Goal: Answer question/provide support: Share knowledge or assist other users

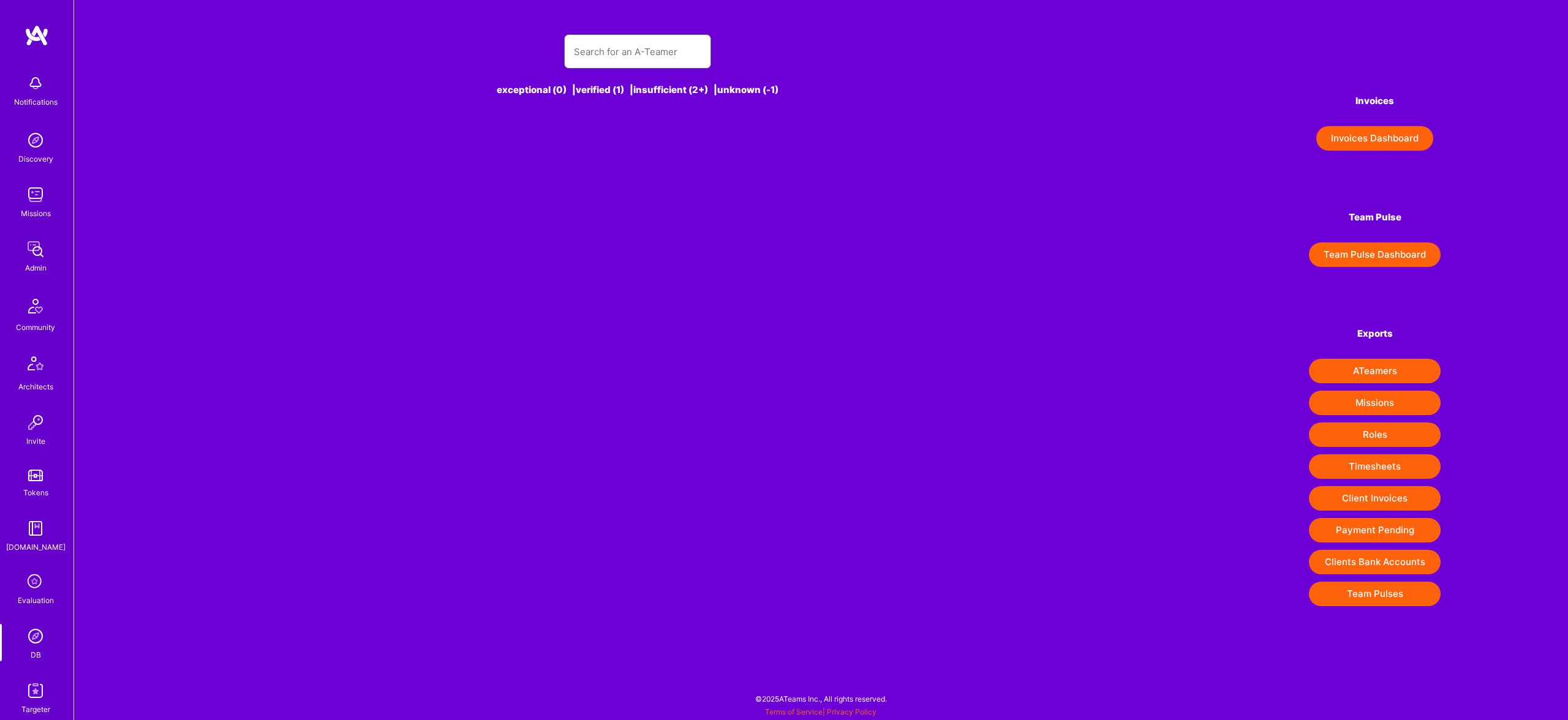
click at [618, 66] on input "text" at bounding box center [637, 51] width 127 height 31
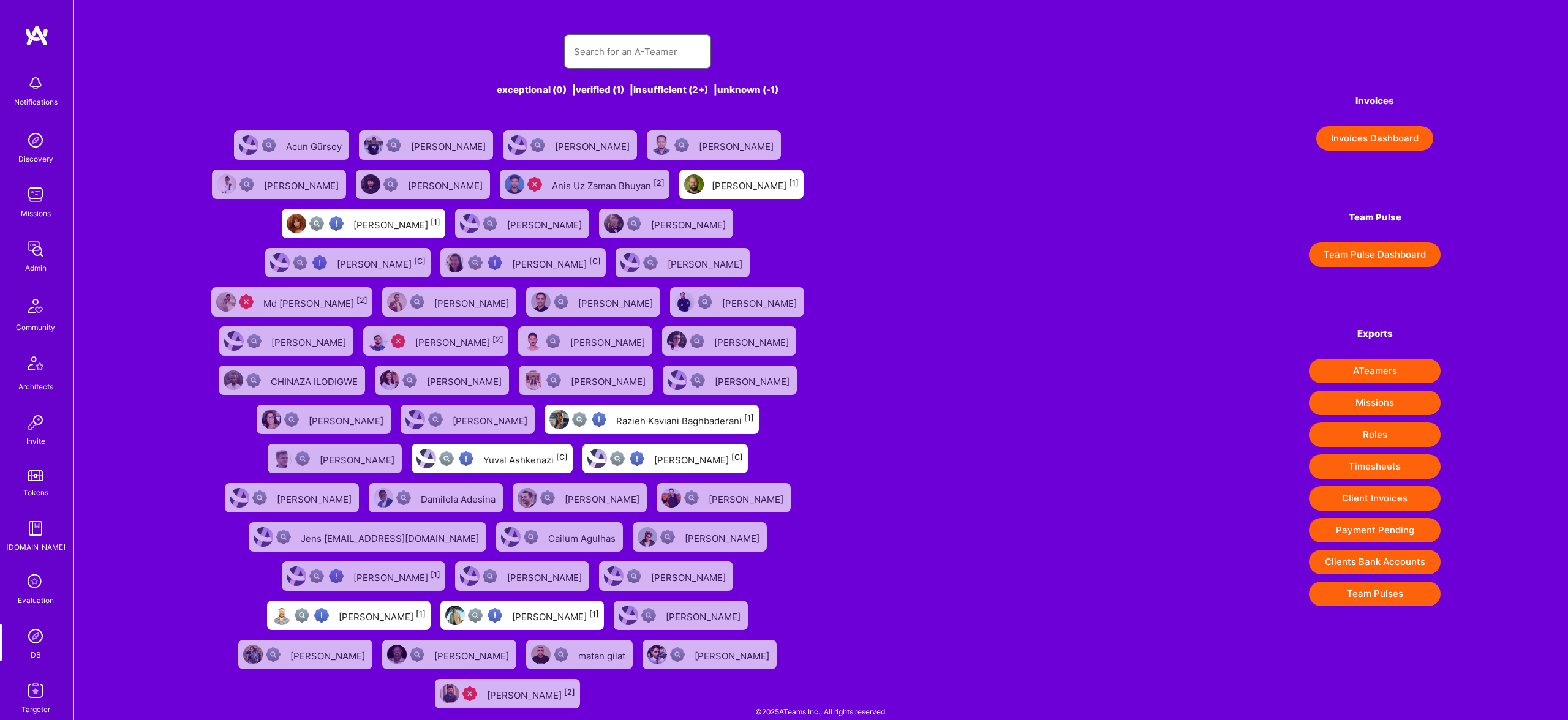
click at [624, 57] on input "text" at bounding box center [637, 51] width 127 height 31
paste input "[EMAIL_ADDRESS][DOMAIN_NAME]"
type input "[EMAIL_ADDRESS][DOMAIN_NAME]"
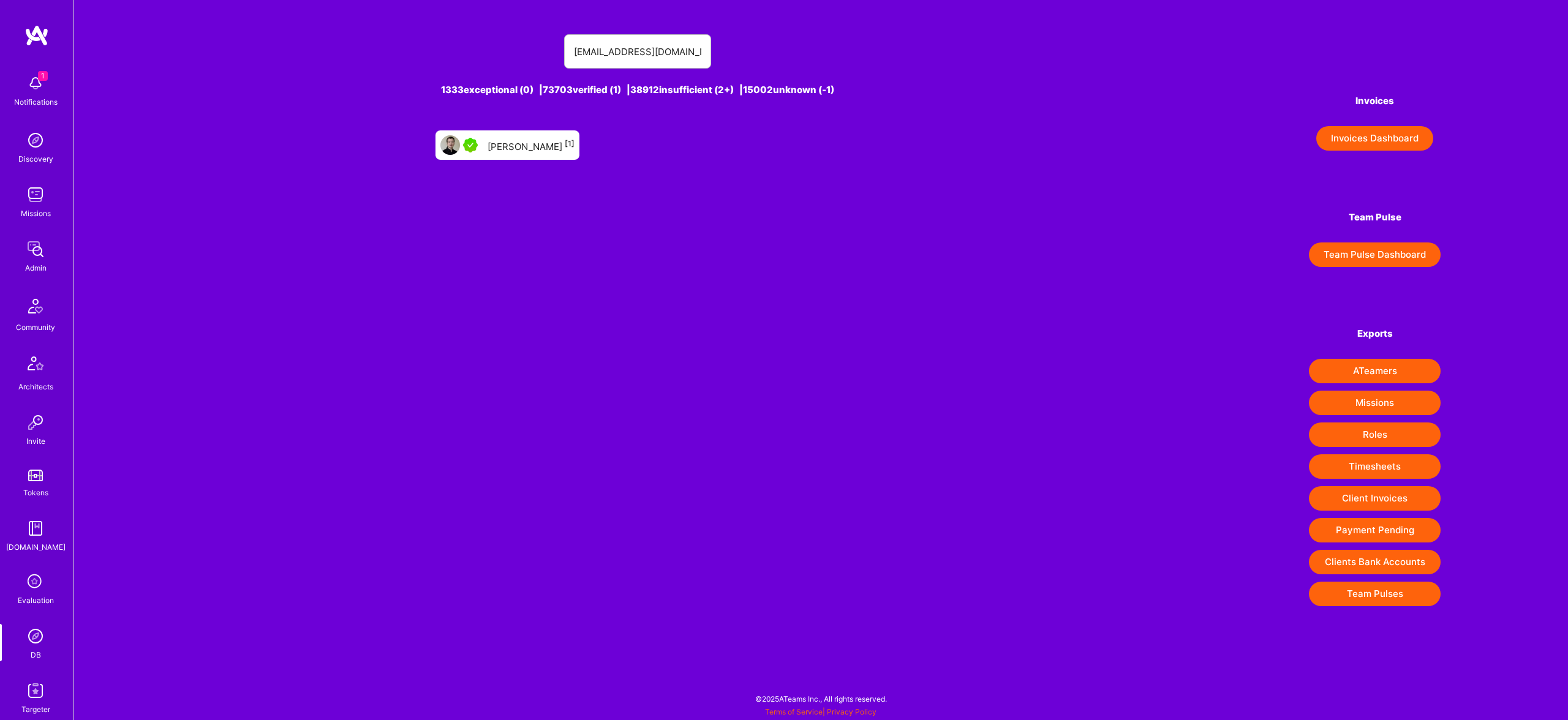
click at [499, 149] on div "[PERSON_NAME] [1]" at bounding box center [531, 145] width 87 height 16
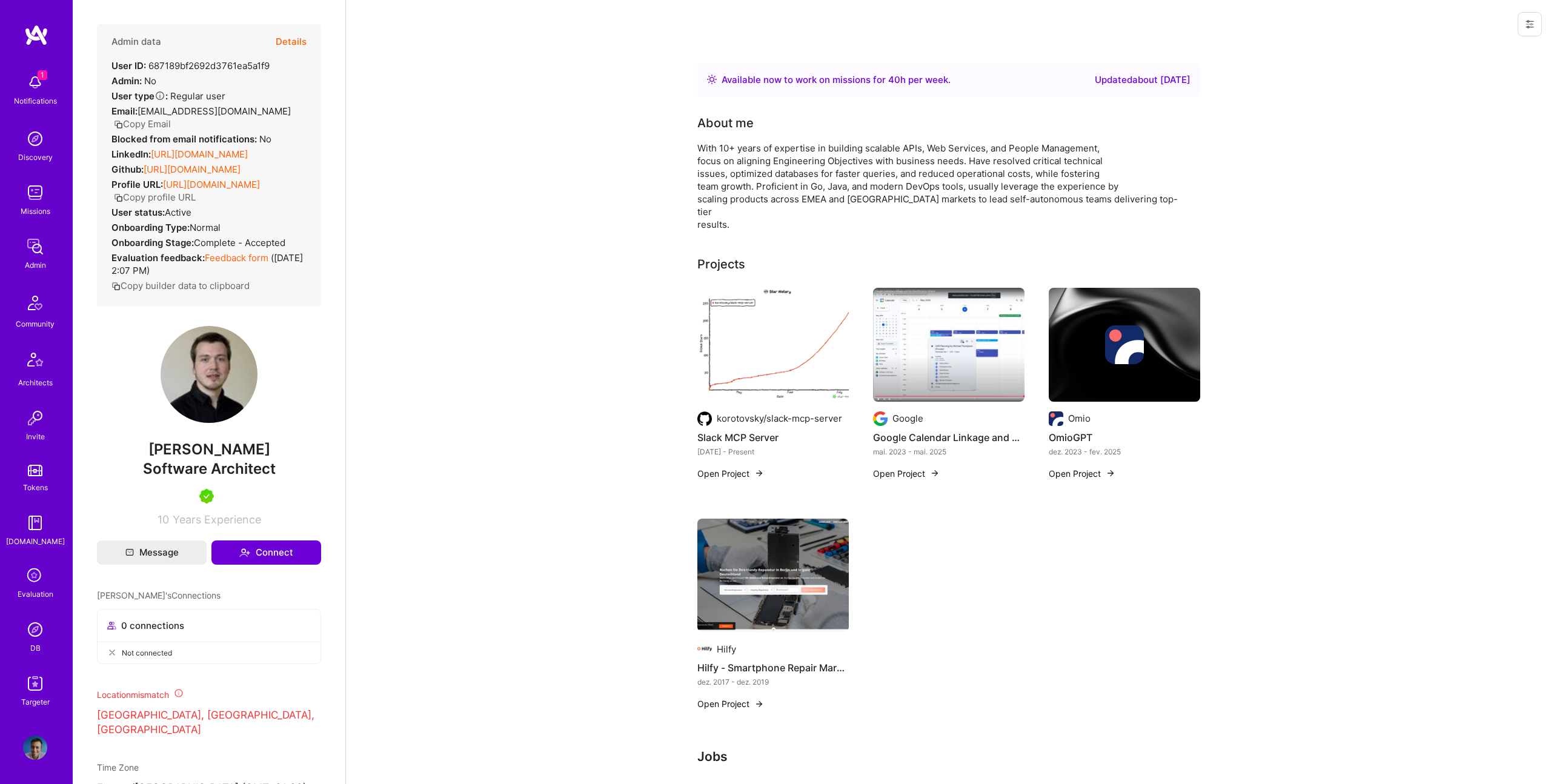
click at [292, 45] on button "Details" at bounding box center [292, 42] width 31 height 35
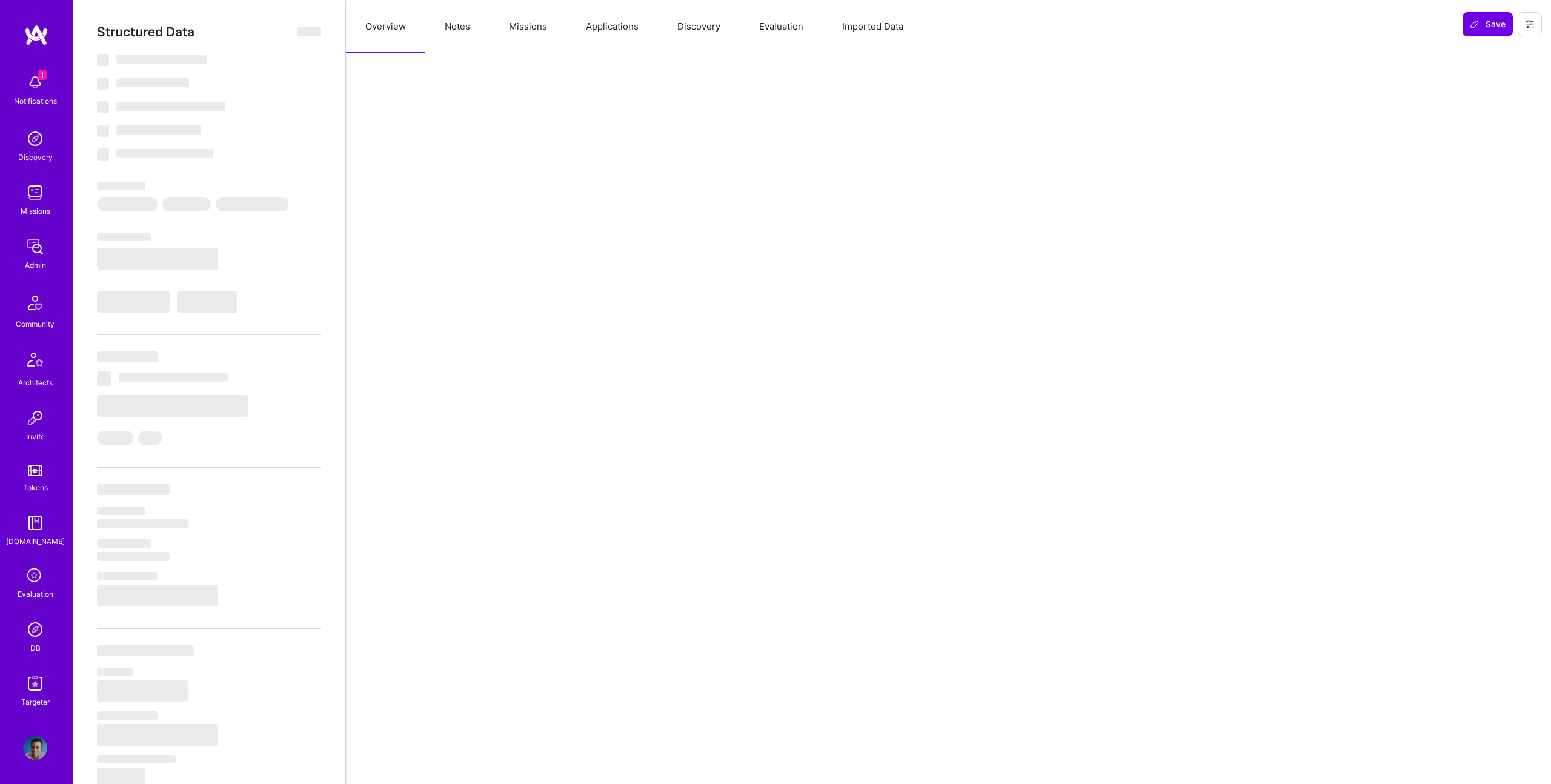
click at [910, 21] on button "Imported Data" at bounding box center [873, 26] width 100 height 53
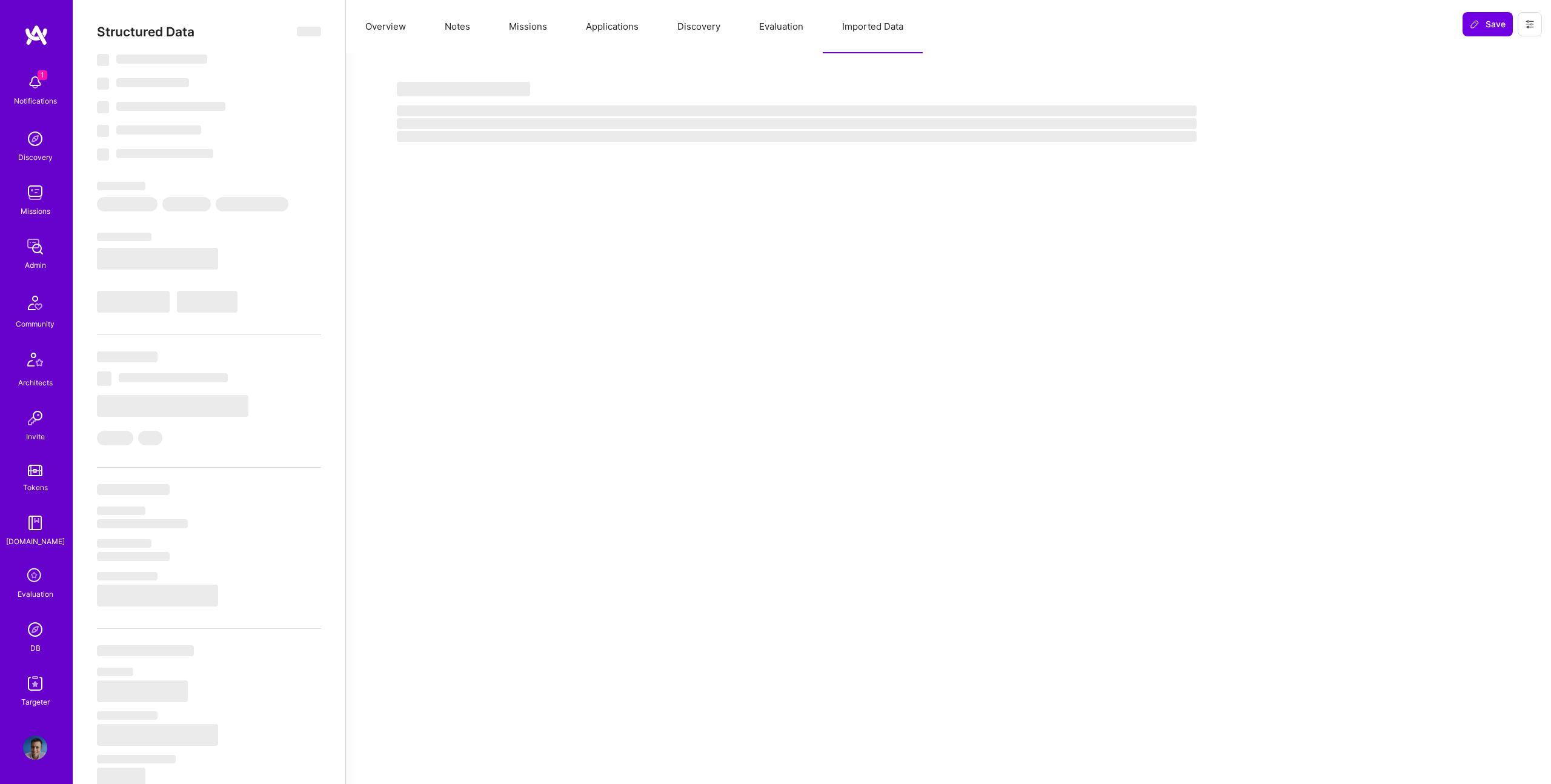
click at [776, 26] on button "Evaluation" at bounding box center [781, 26] width 83 height 53
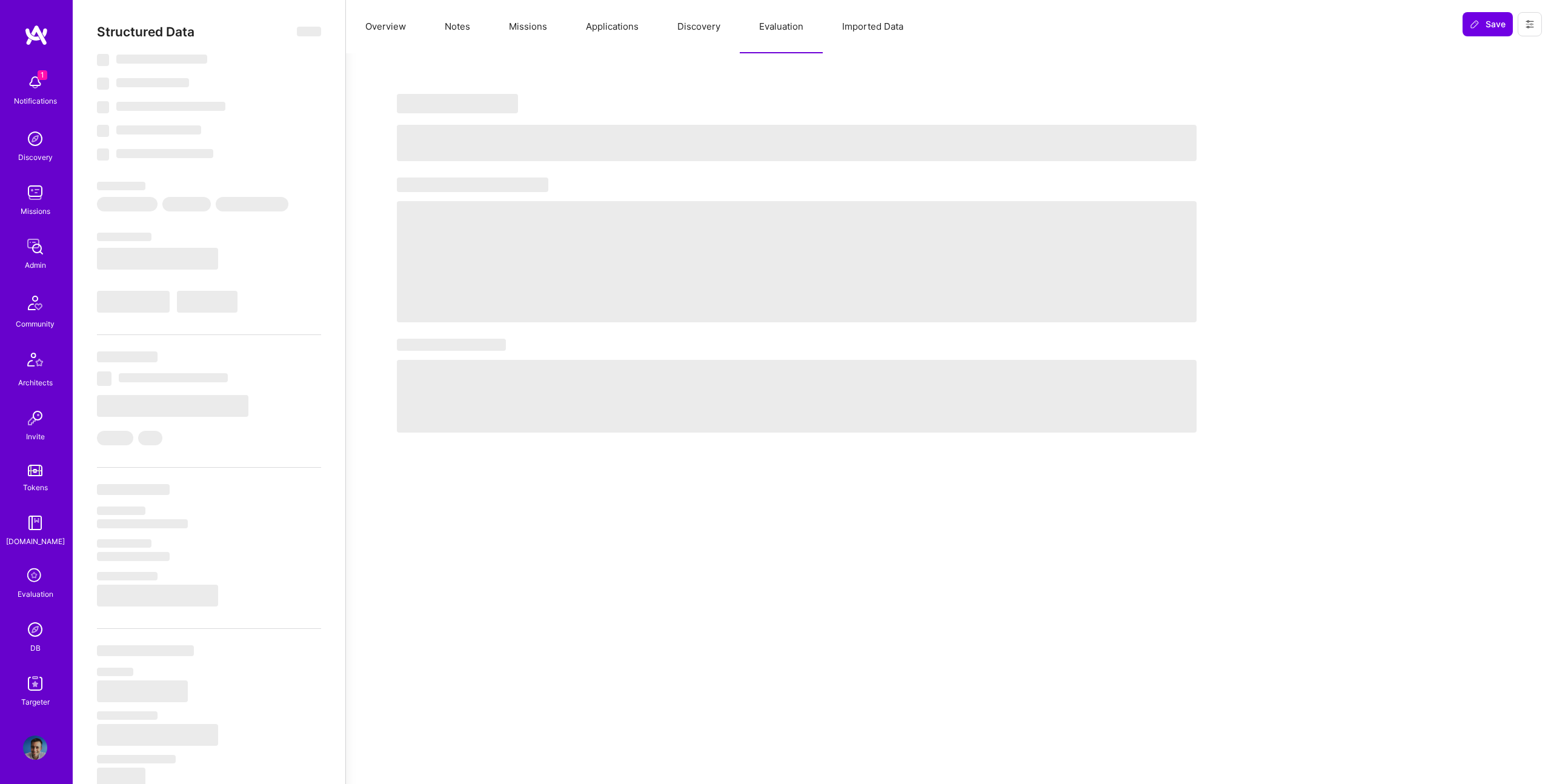
select select "Right Now"
select select "5"
select select "7"
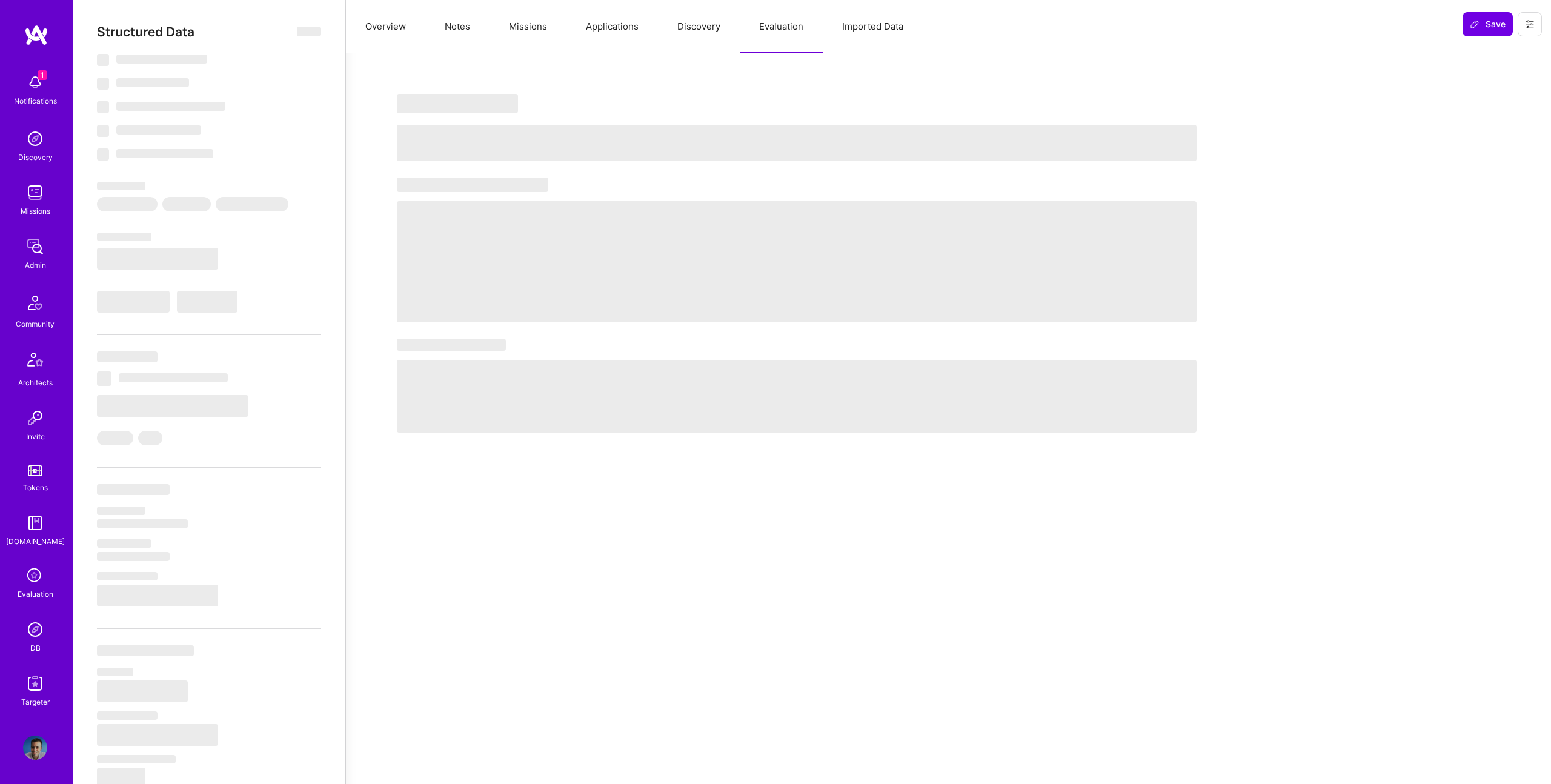
select select "DE"
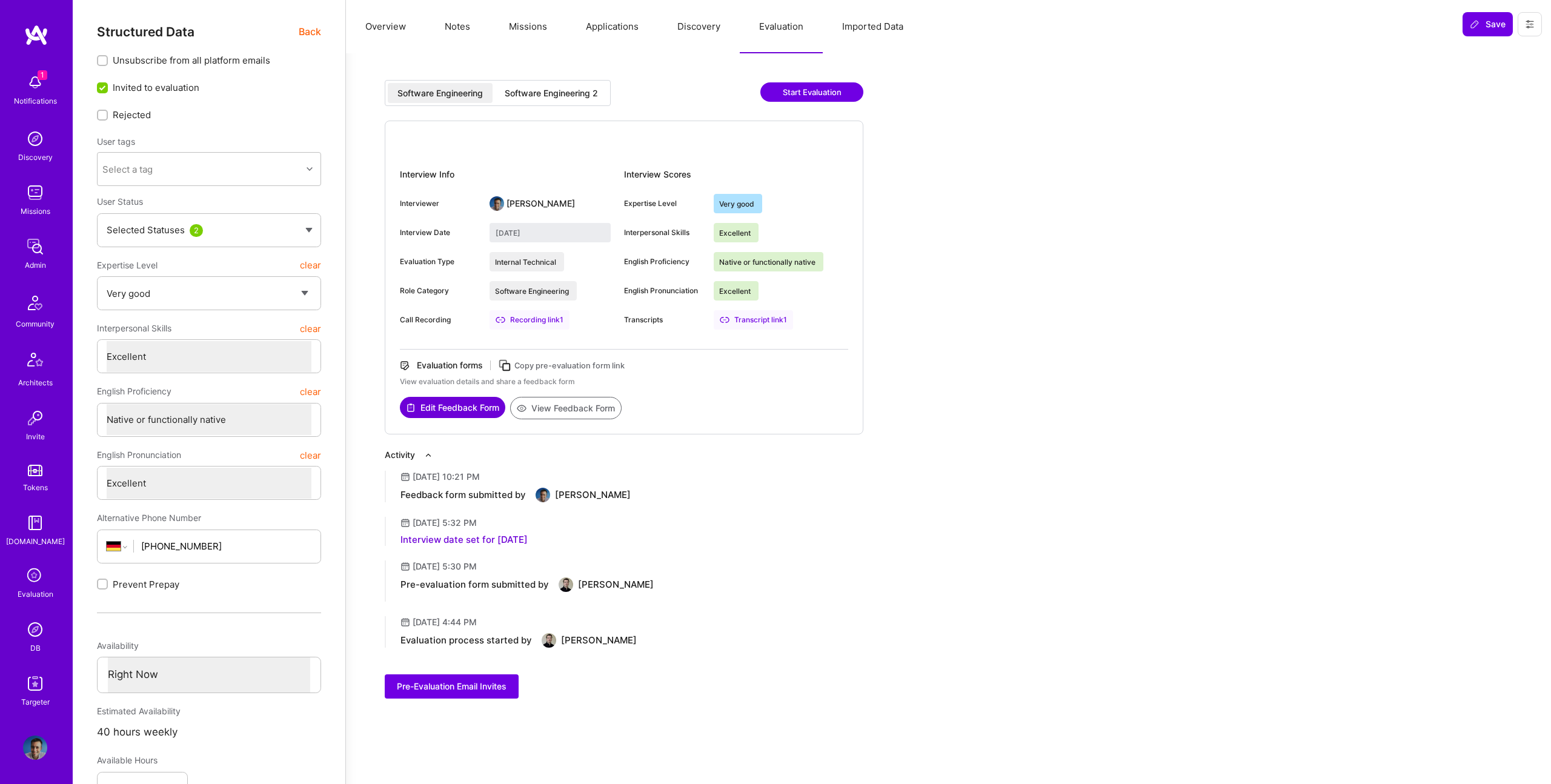
click at [564, 101] on div "Software Engineering 2" at bounding box center [551, 93] width 112 height 20
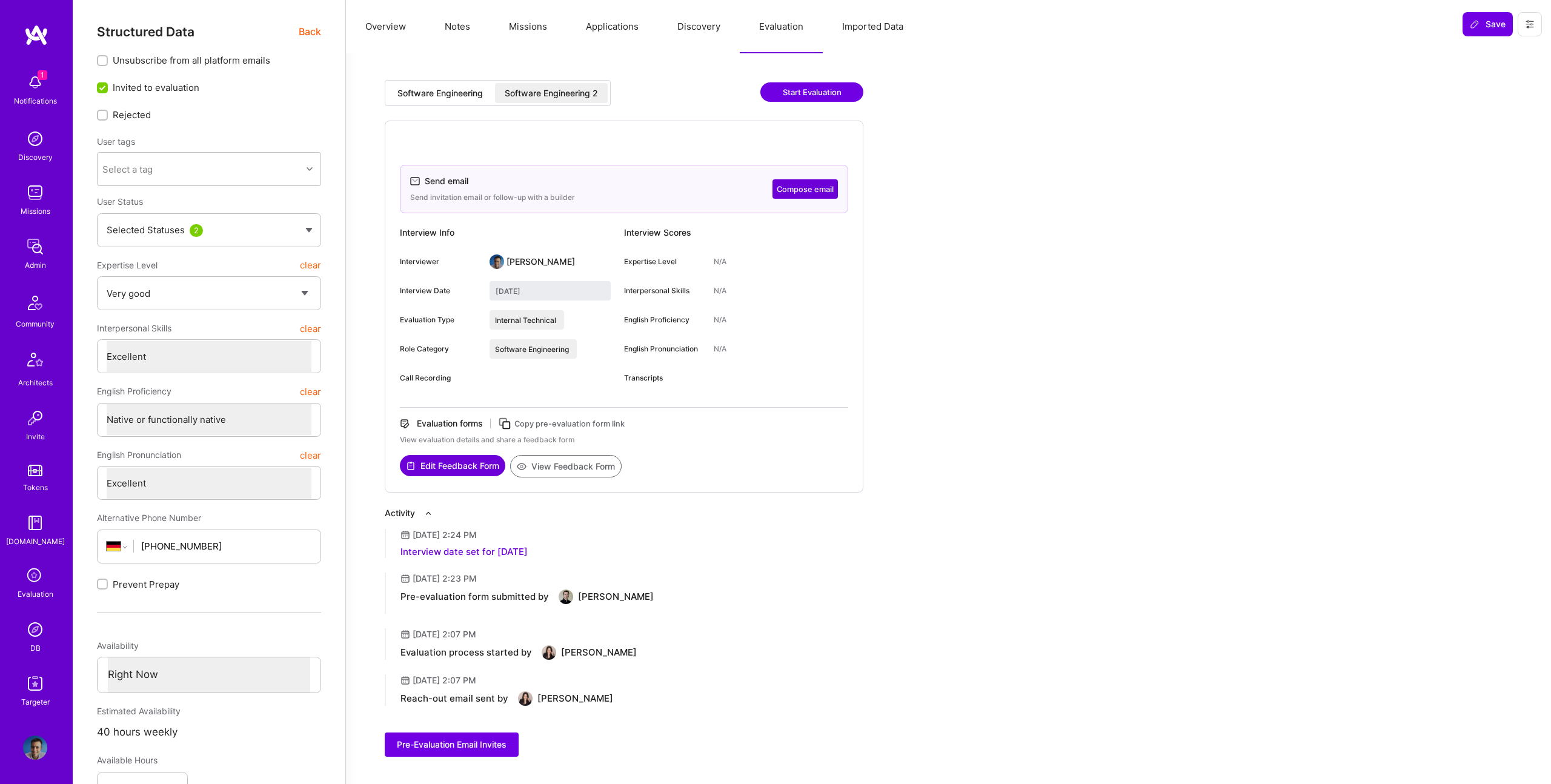
click at [427, 107] on div "Software Engineering Software Engineering 2 Start Evaluation" at bounding box center [624, 100] width 479 height 41
click at [443, 85] on div "Software Engineering" at bounding box center [440, 93] width 105 height 20
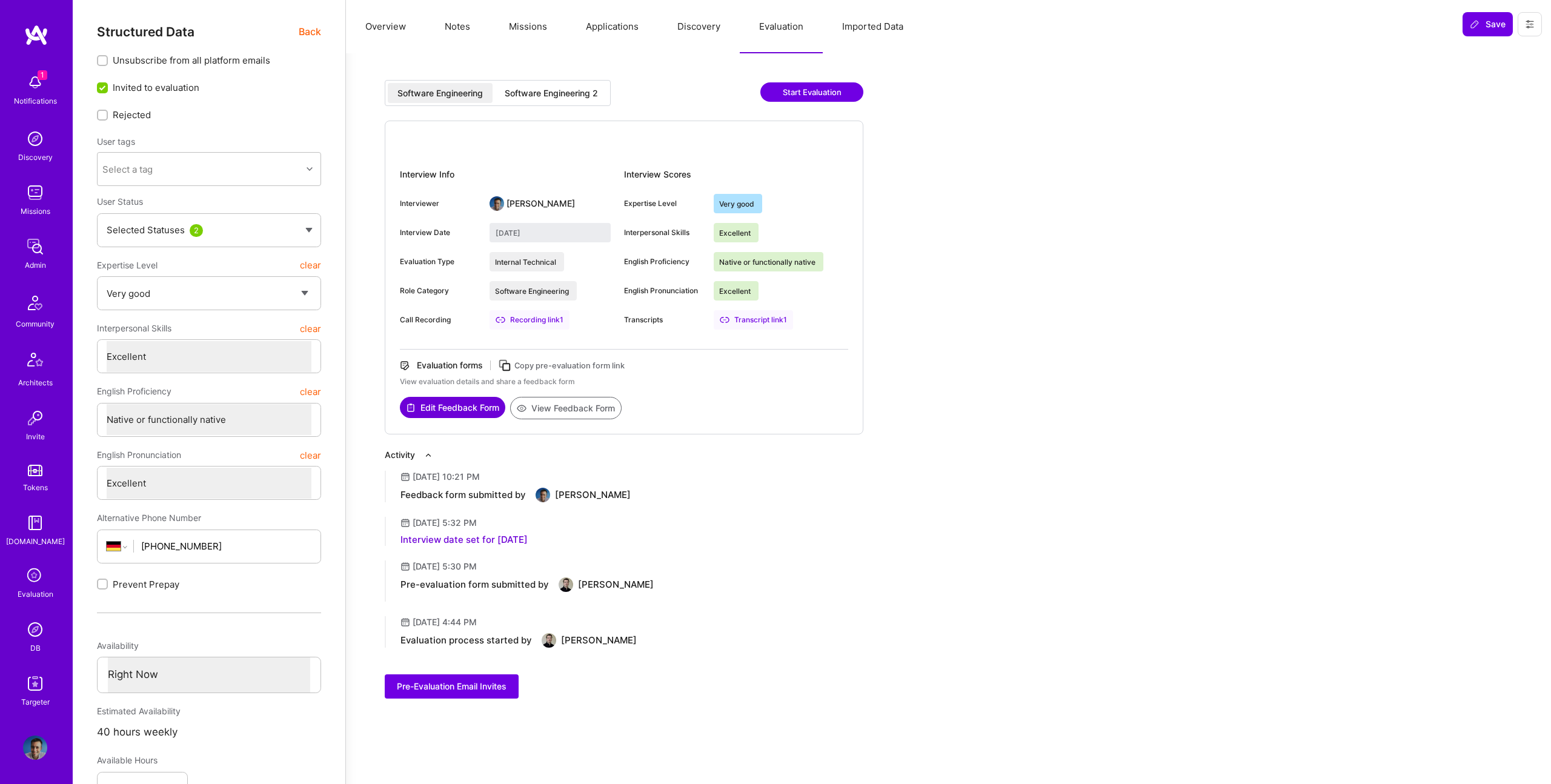
click at [552, 120] on div "Software Engineering Software Engineering 2 Start Evaluation" at bounding box center [624, 100] width 479 height 41
click at [550, 103] on div "Software Engineering Software Engineering 2" at bounding box center [498, 92] width 226 height 26
click at [550, 110] on div "Software Engineering Software Engineering 2 Start Evaluation" at bounding box center [624, 100] width 479 height 41
click at [541, 92] on div "Software Engineering 2" at bounding box center [551, 92] width 93 height 12
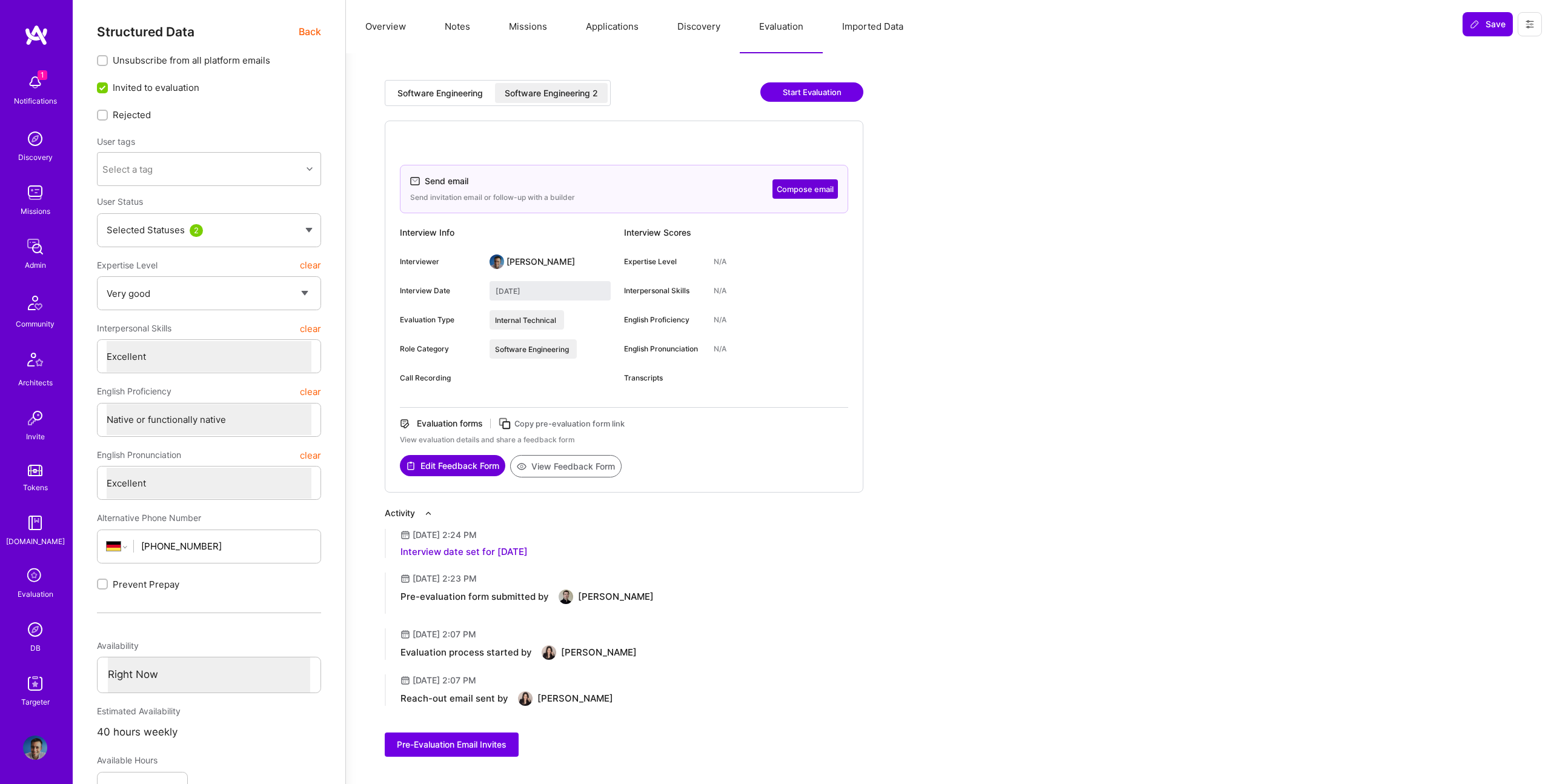
click at [457, 84] on div "Software Engineering" at bounding box center [440, 93] width 105 height 20
type input "July 22, 2025"
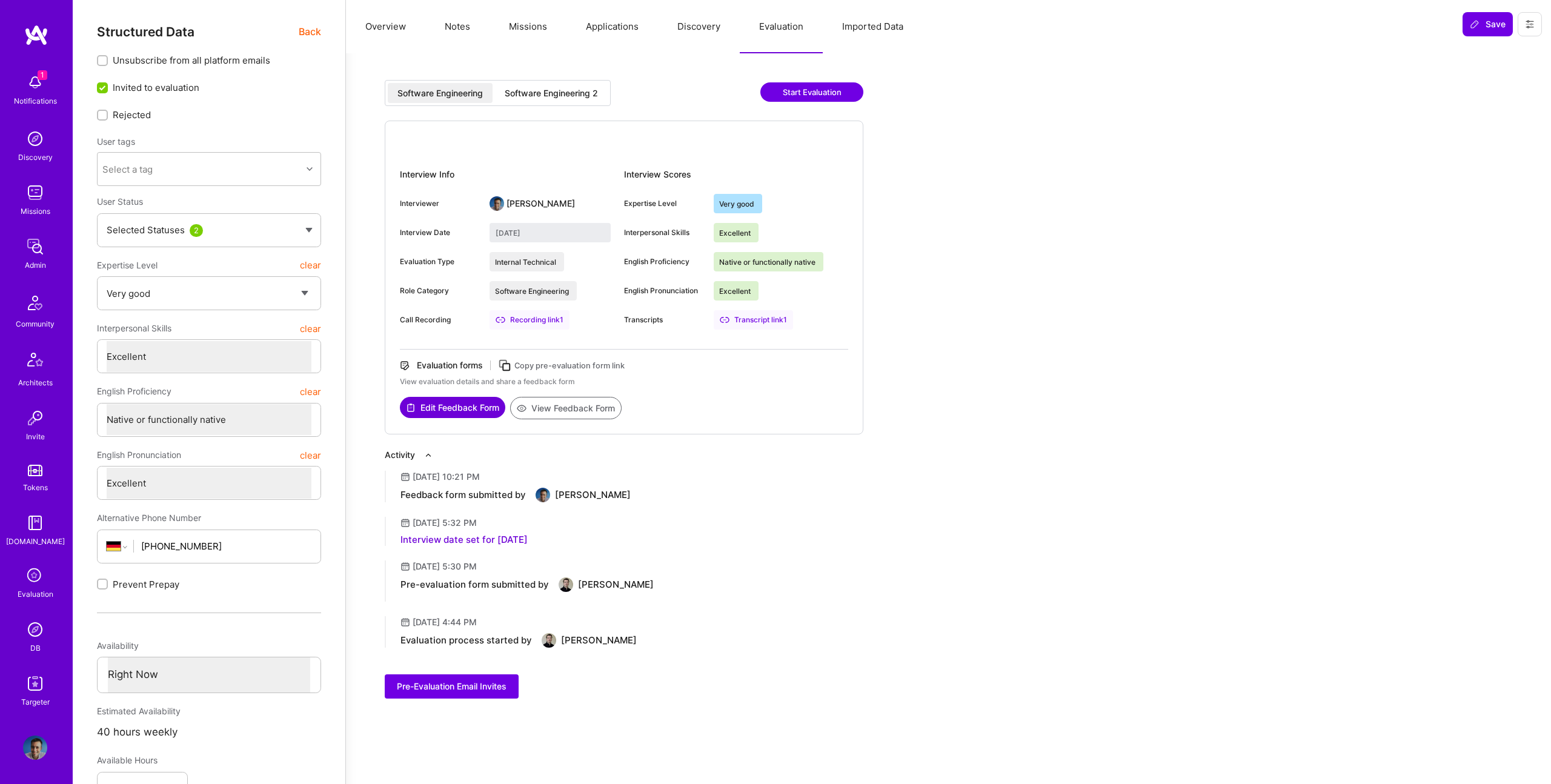
click at [599, 420] on div "Interview Info Interviewer Luis Teofilo Interview Date July 22, 2025 Evaluation…" at bounding box center [624, 277] width 479 height 314
click at [604, 406] on button "View Feedback Form" at bounding box center [565, 407] width 111 height 23
click at [570, 15] on button "Applications" at bounding box center [612, 26] width 91 height 53
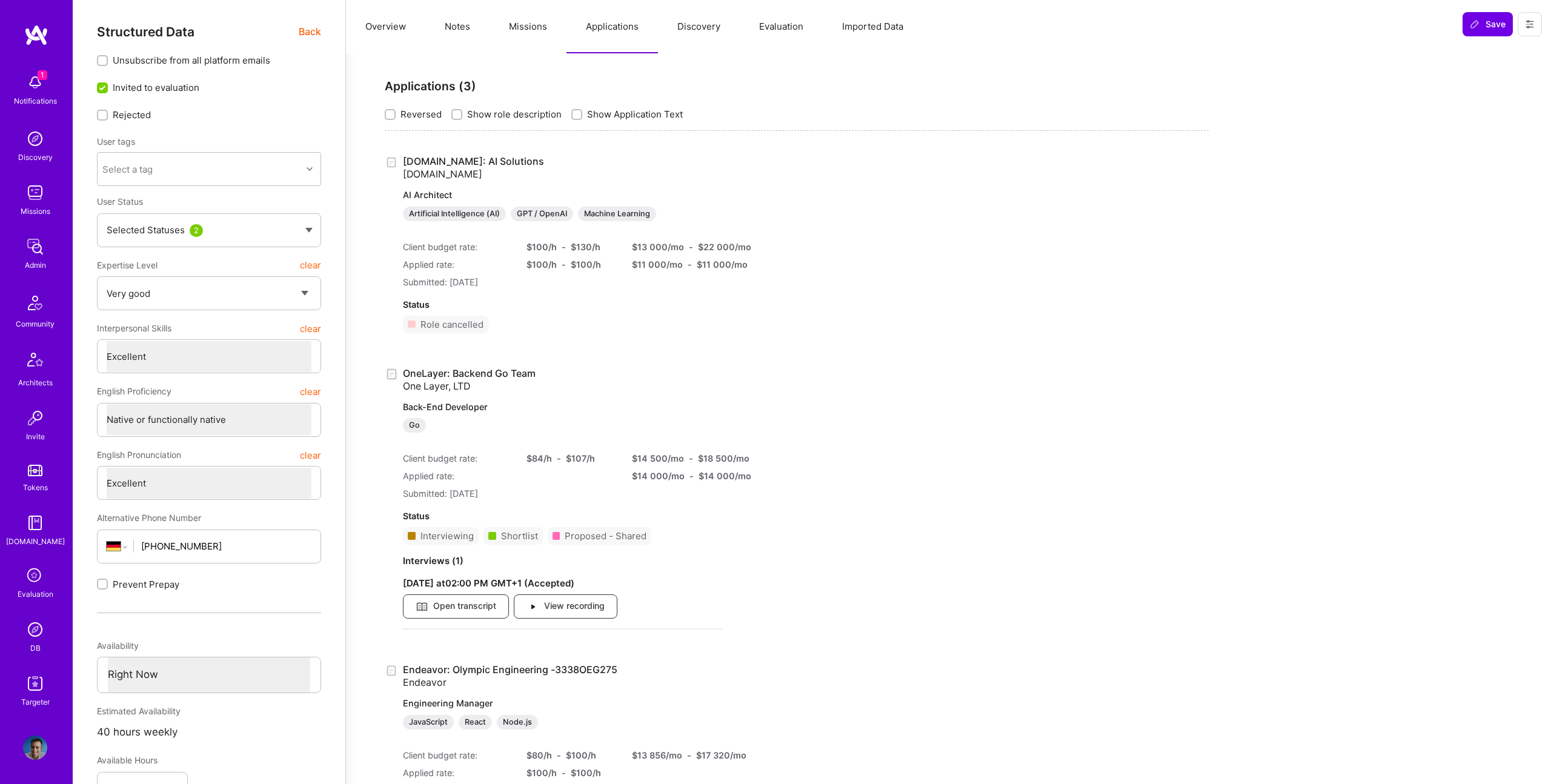
click at [532, 23] on button "Missions" at bounding box center [528, 26] width 77 height 53
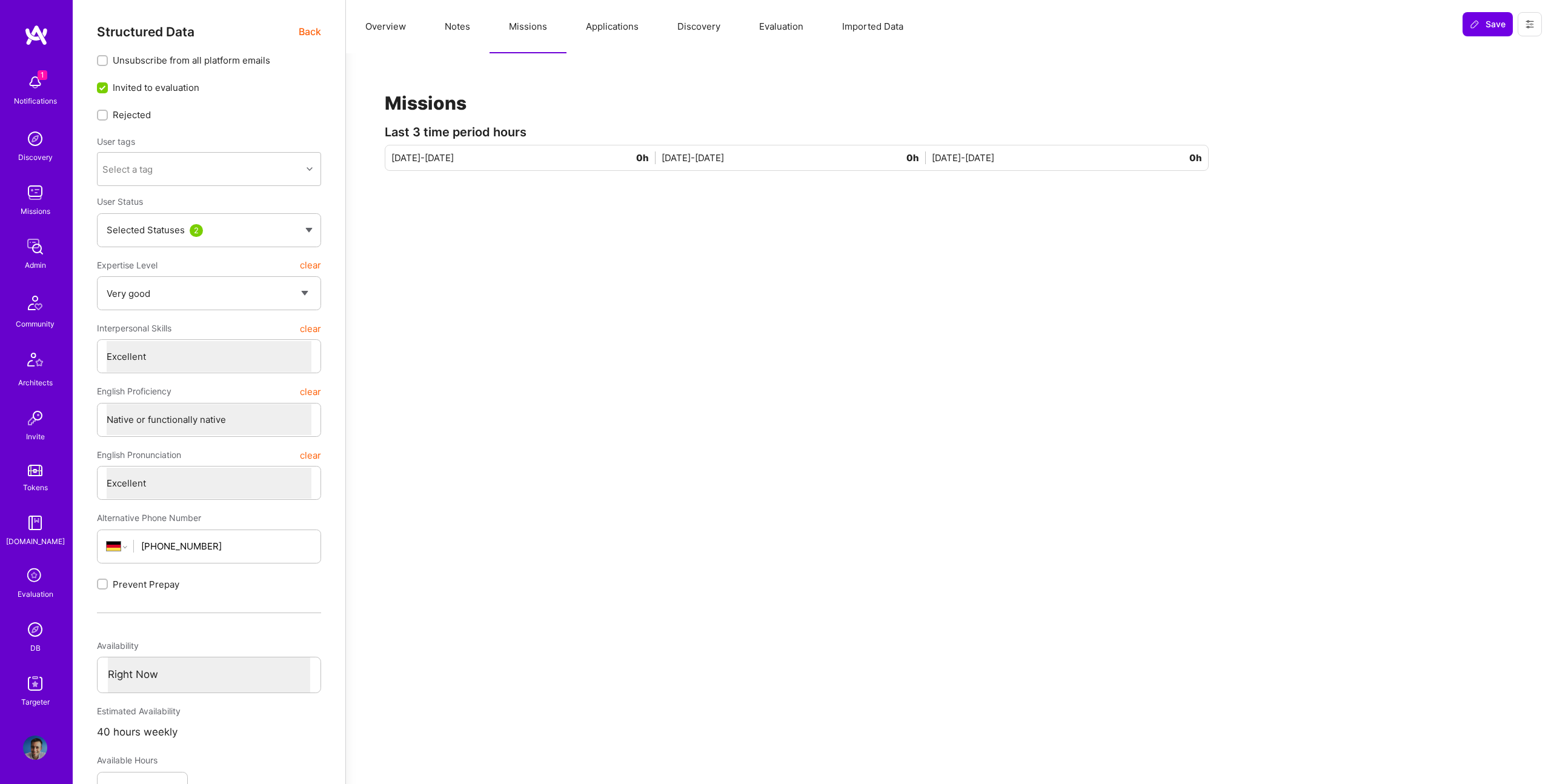
click at [644, 20] on button "Applications" at bounding box center [612, 26] width 91 height 53
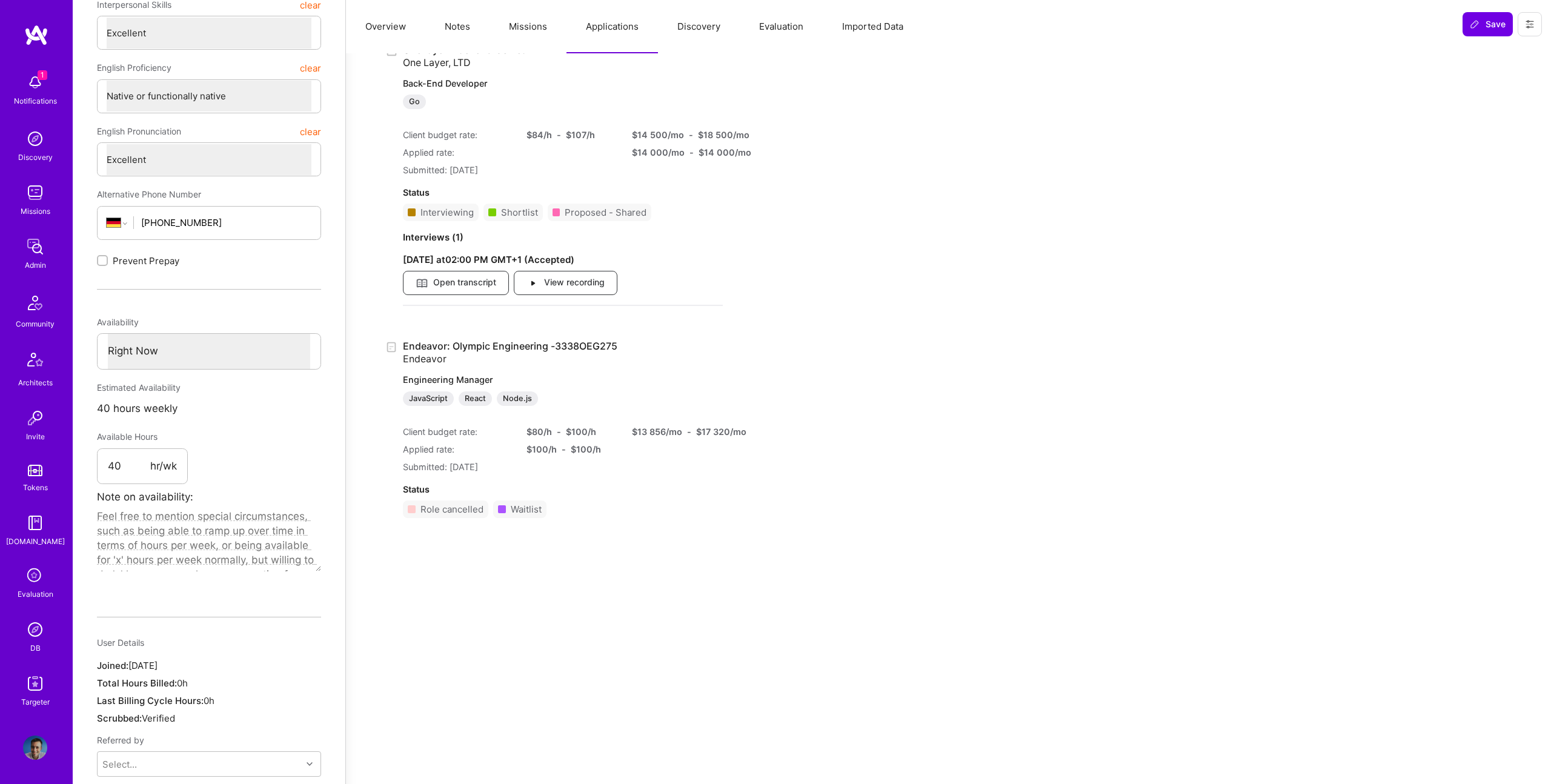
scroll to position [348, 0]
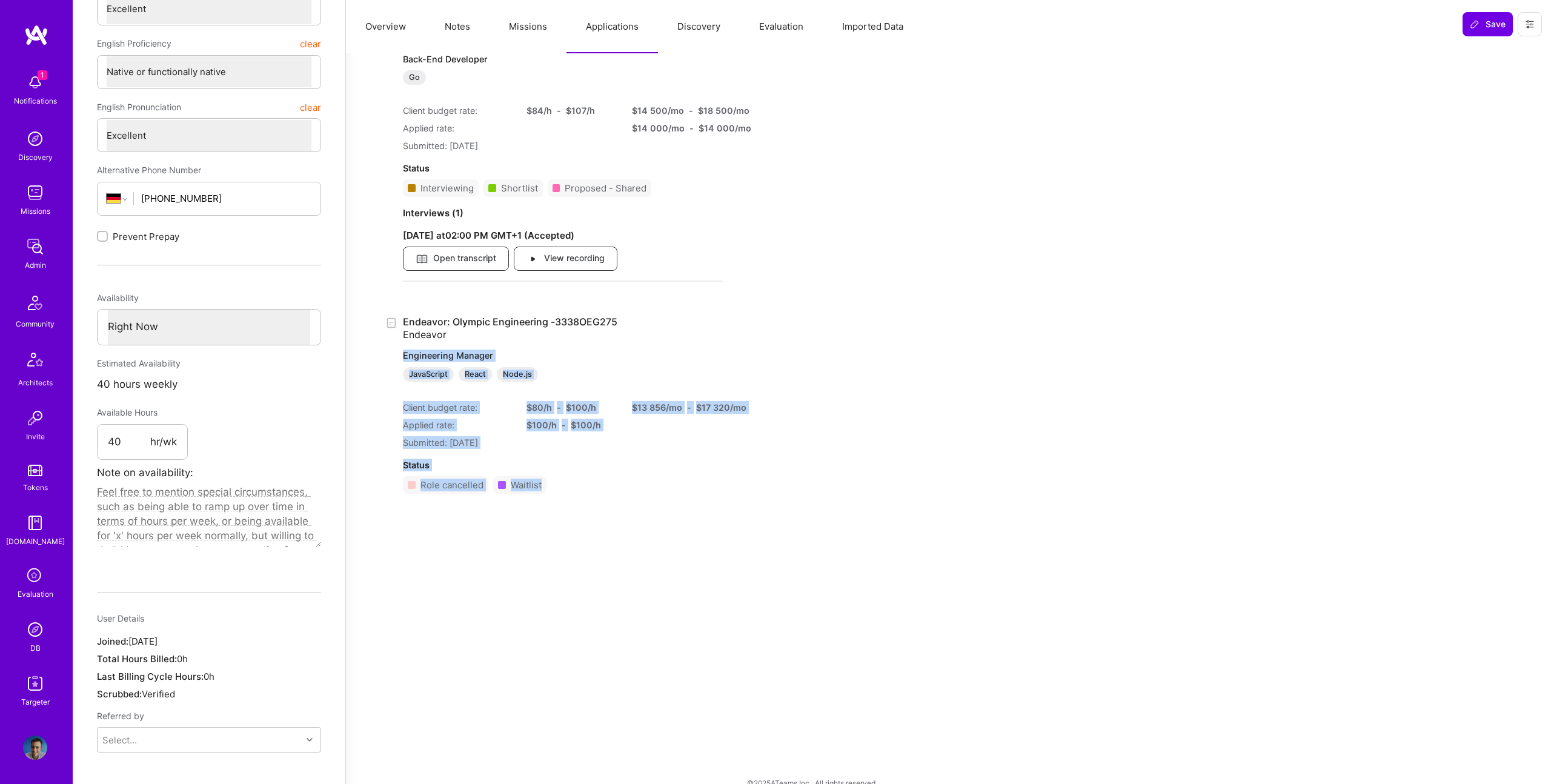
drag, startPoint x: 665, startPoint y: 510, endPoint x: 751, endPoint y: 401, distance: 138.8
click at [656, 367] on div "Applications ( 3 ) Reversed Show role description Show Application Text A.Team:…" at bounding box center [797, 122] width 873 height 805
click at [824, 445] on div "Endeavor: Olympic Engineering -3338OEG275 Endeavor Engineering Manager JavaScri…" at bounding box center [797, 409] width 824 height 187
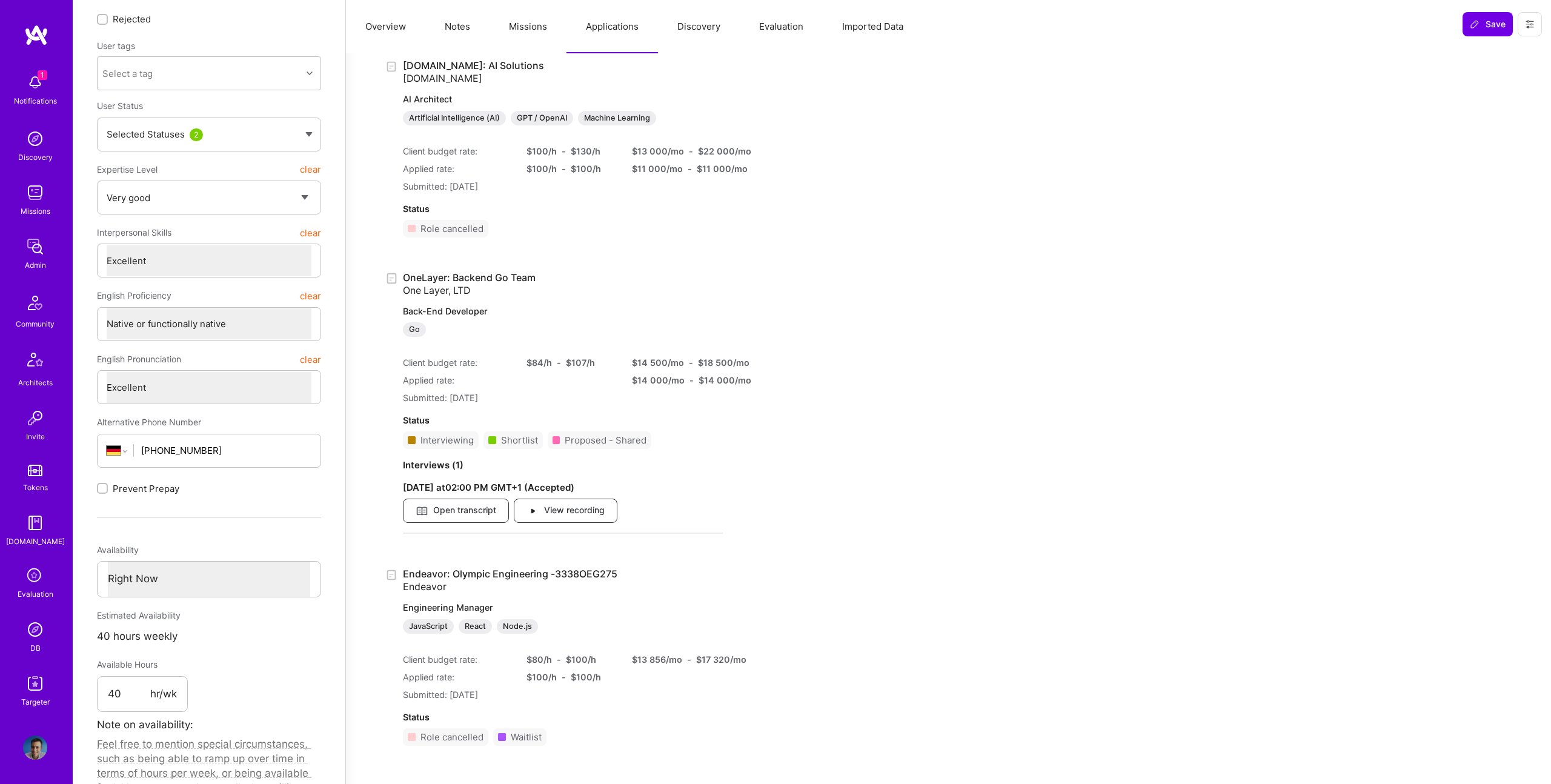
scroll to position [0, 0]
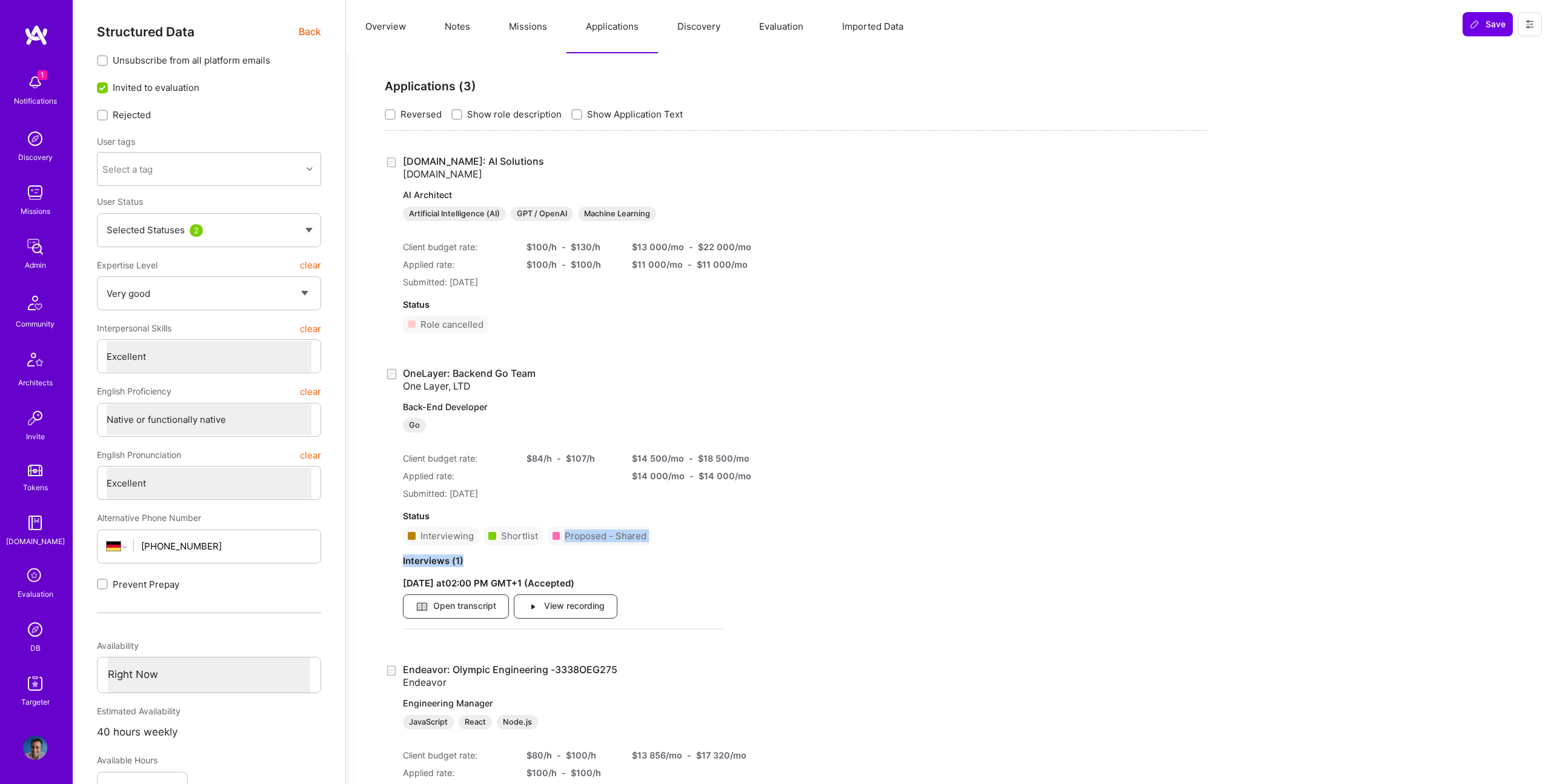
drag, startPoint x: 688, startPoint y: 549, endPoint x: 851, endPoint y: 554, distance: 163.1
click at [852, 555] on div "OneLayer: Backend Go Team One Layer, LTD Back-End Developer Go Client budget ra…" at bounding box center [797, 503] width 824 height 272
drag, startPoint x: 480, startPoint y: 435, endPoint x: 635, endPoint y: 454, distance: 156.2
click at [483, 437] on div "OneLayer: Backend Go Team One Layer, LTD Back-End Developer Go Client budget ra…" at bounding box center [562, 503] width 320 height 272
drag, startPoint x: 651, startPoint y: 459, endPoint x: 554, endPoint y: 511, distance: 110.1
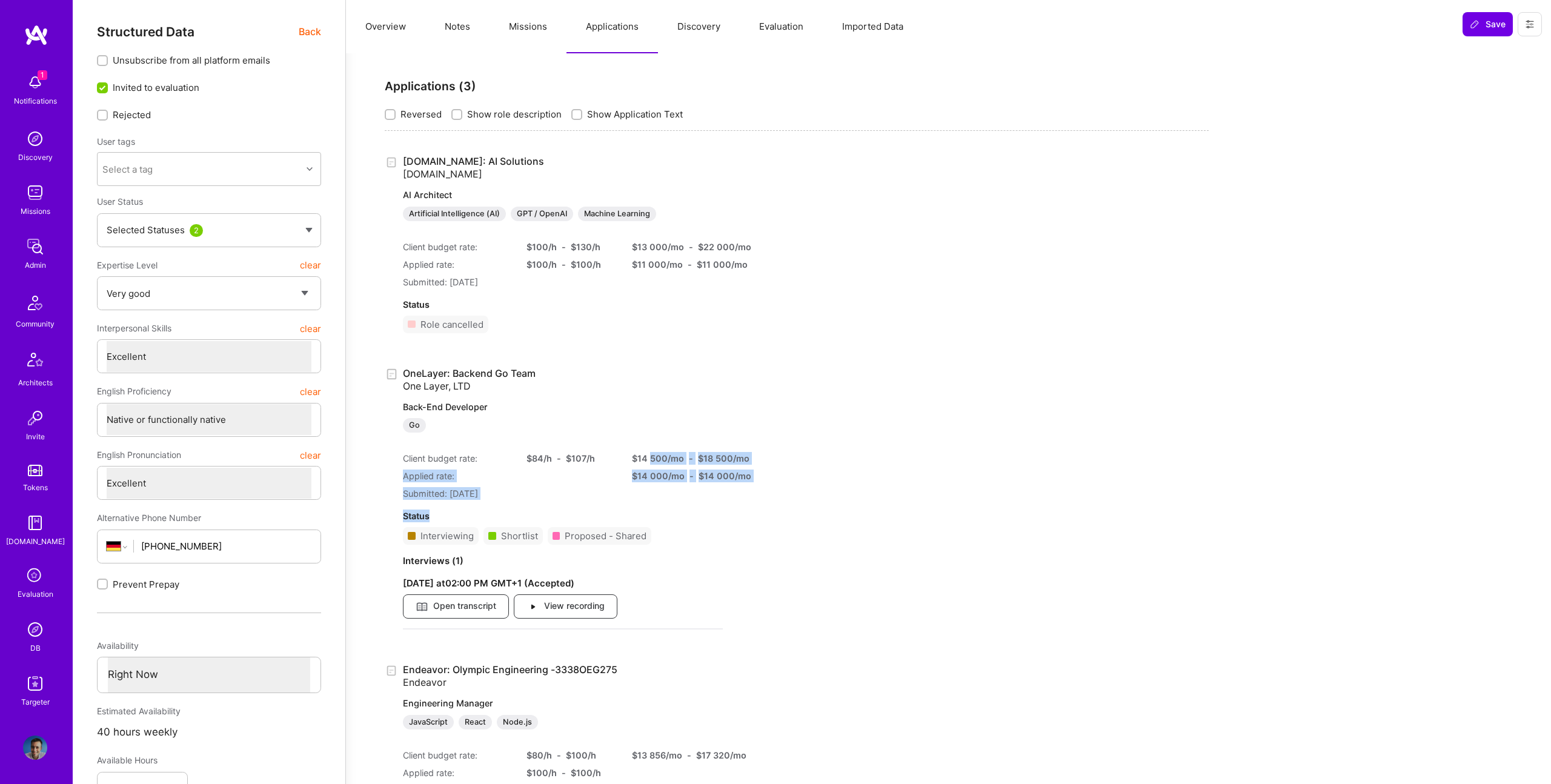
click at [554, 511] on div "OneLayer: Backend Go Team One Layer, LTD Back-End Developer Go Client budget ra…" at bounding box center [562, 503] width 320 height 272
drag, startPoint x: 446, startPoint y: 434, endPoint x: 553, endPoint y: 445, distance: 107.6
click at [553, 445] on div "OneLayer: Backend Go Team One Layer, LTD Back-End Developer Go Client budget ra…" at bounding box center [562, 503] width 320 height 272
click at [424, 377] on link "OneLayer: Backend Go Team One Layer, LTD Back-End Developer Go" at bounding box center [562, 400] width 320 height 66
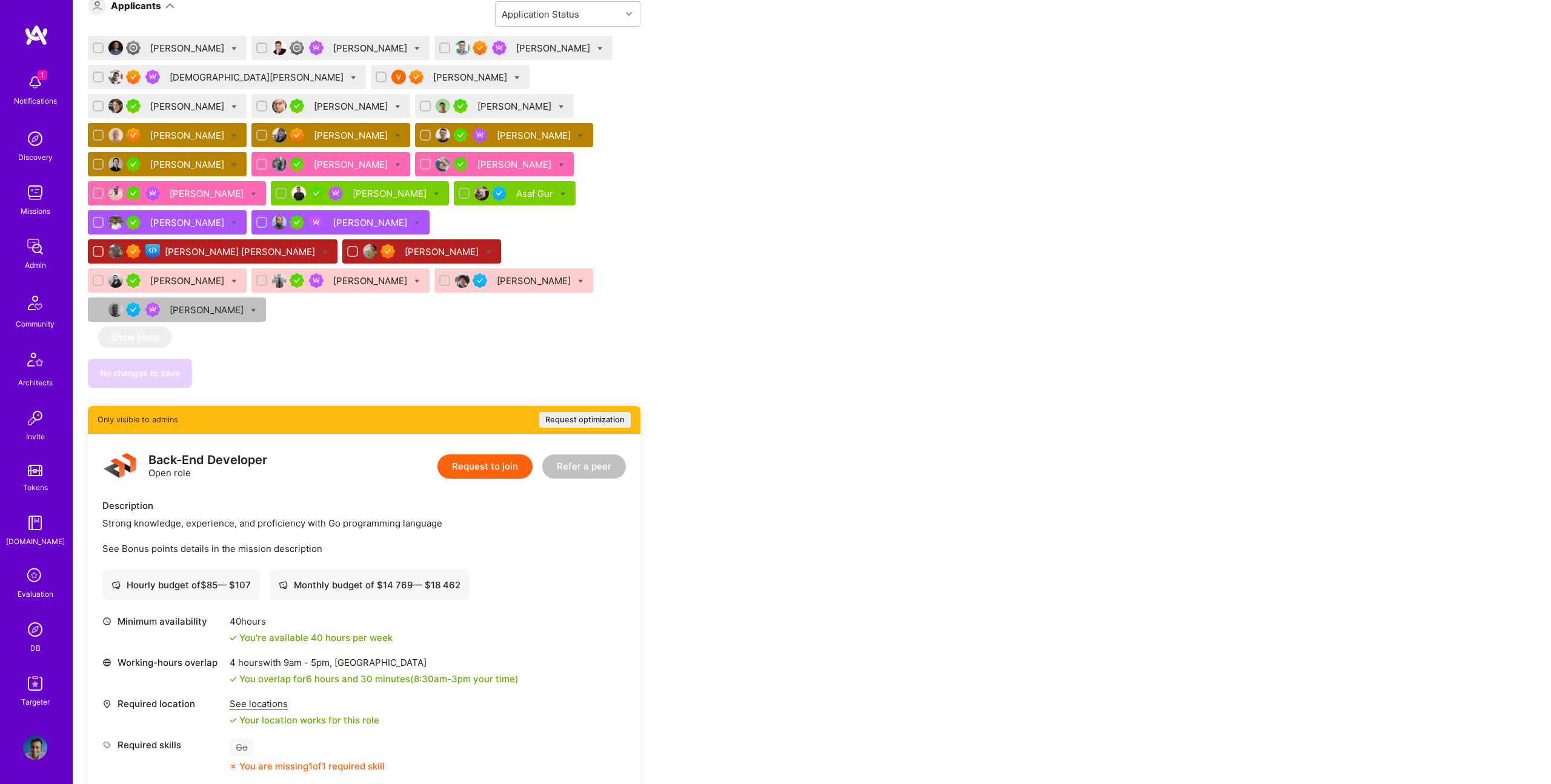
scroll to position [1315, 0]
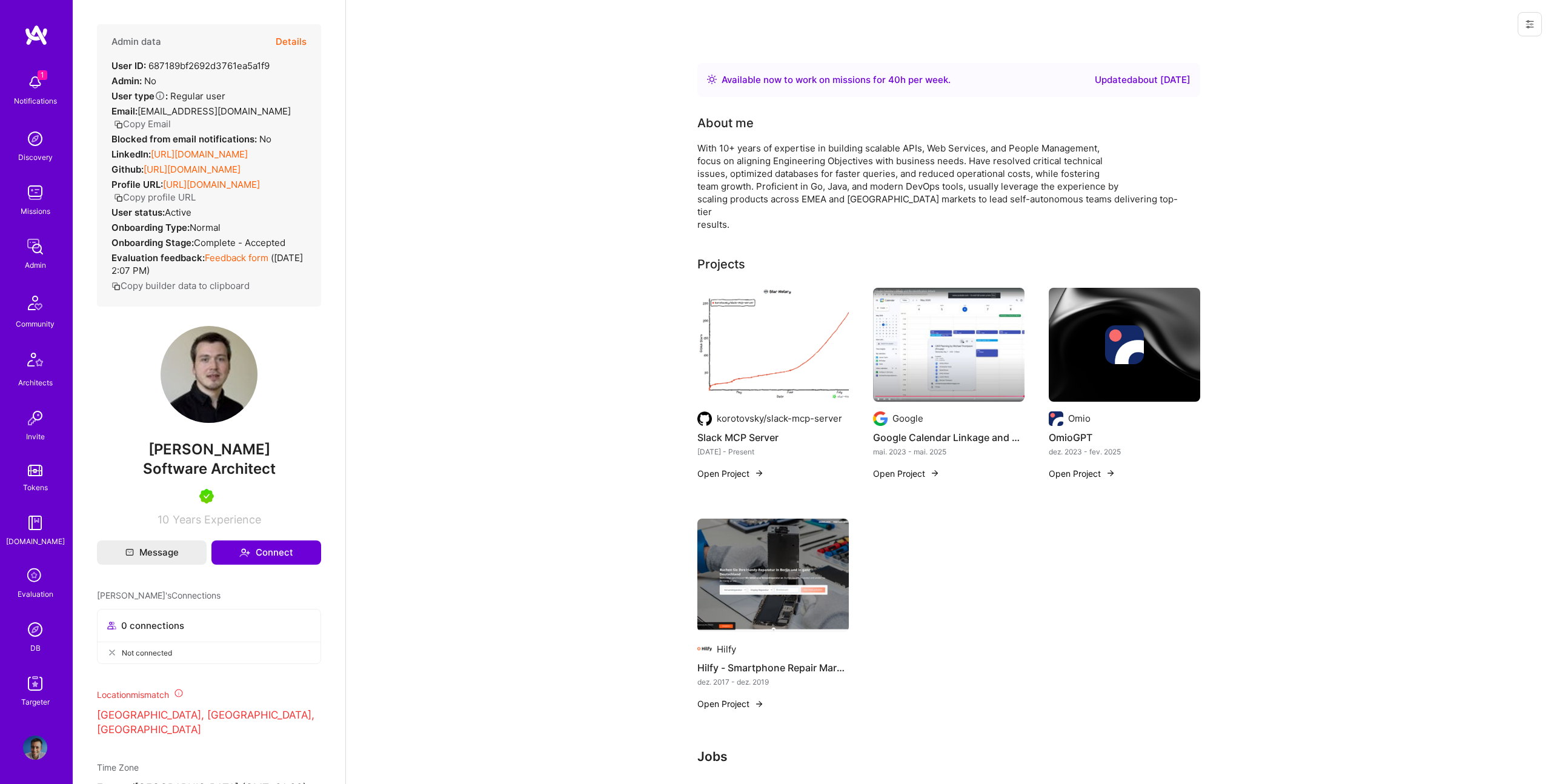
click at [303, 38] on button "Details" at bounding box center [292, 42] width 31 height 35
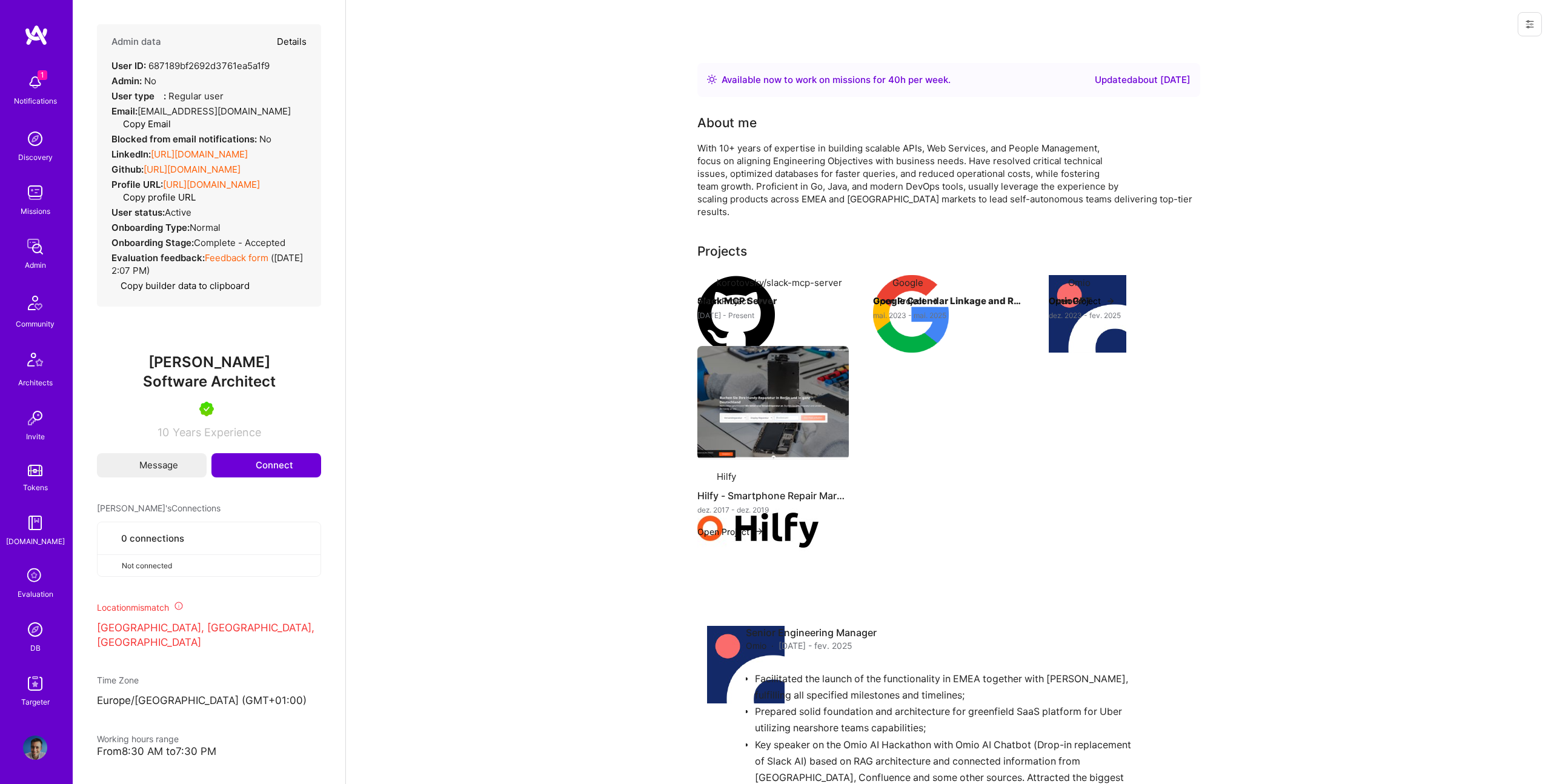
type textarea "x"
select select "5"
select select "7"
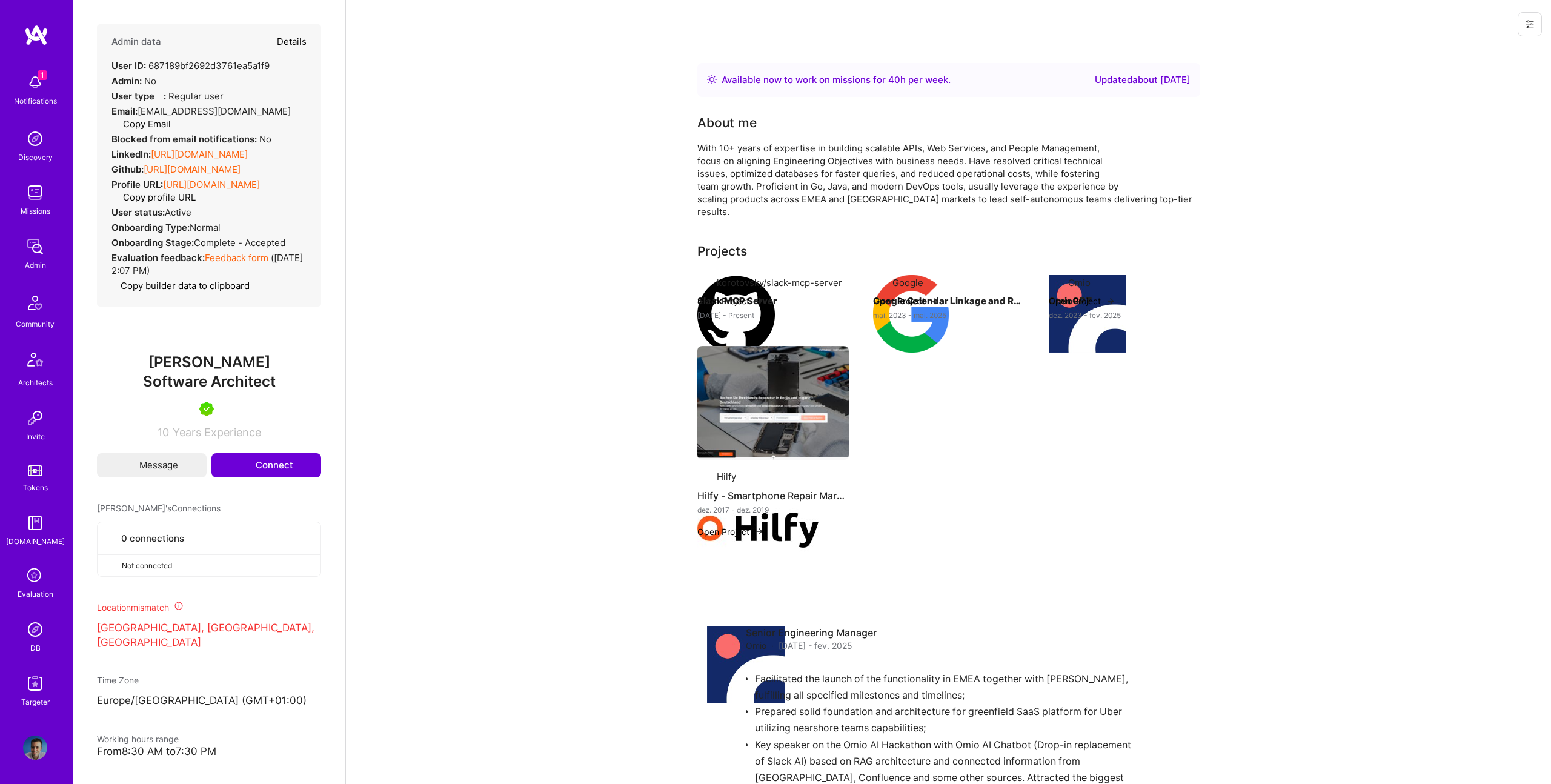
select select "DE"
select select "Right Now"
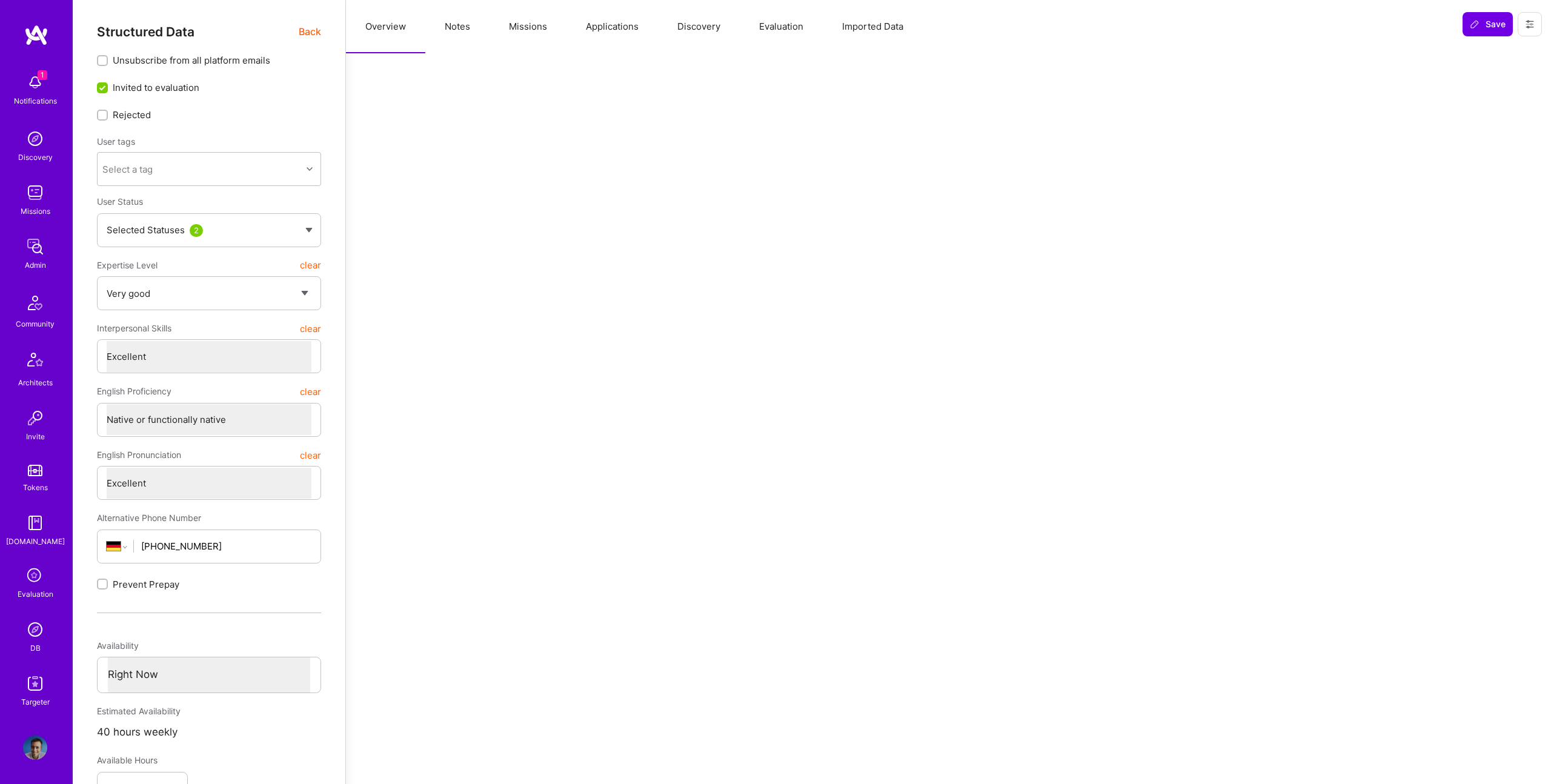
click at [536, 24] on button "Missions" at bounding box center [528, 26] width 77 height 53
click at [600, 24] on button "Applications" at bounding box center [612, 26] width 91 height 53
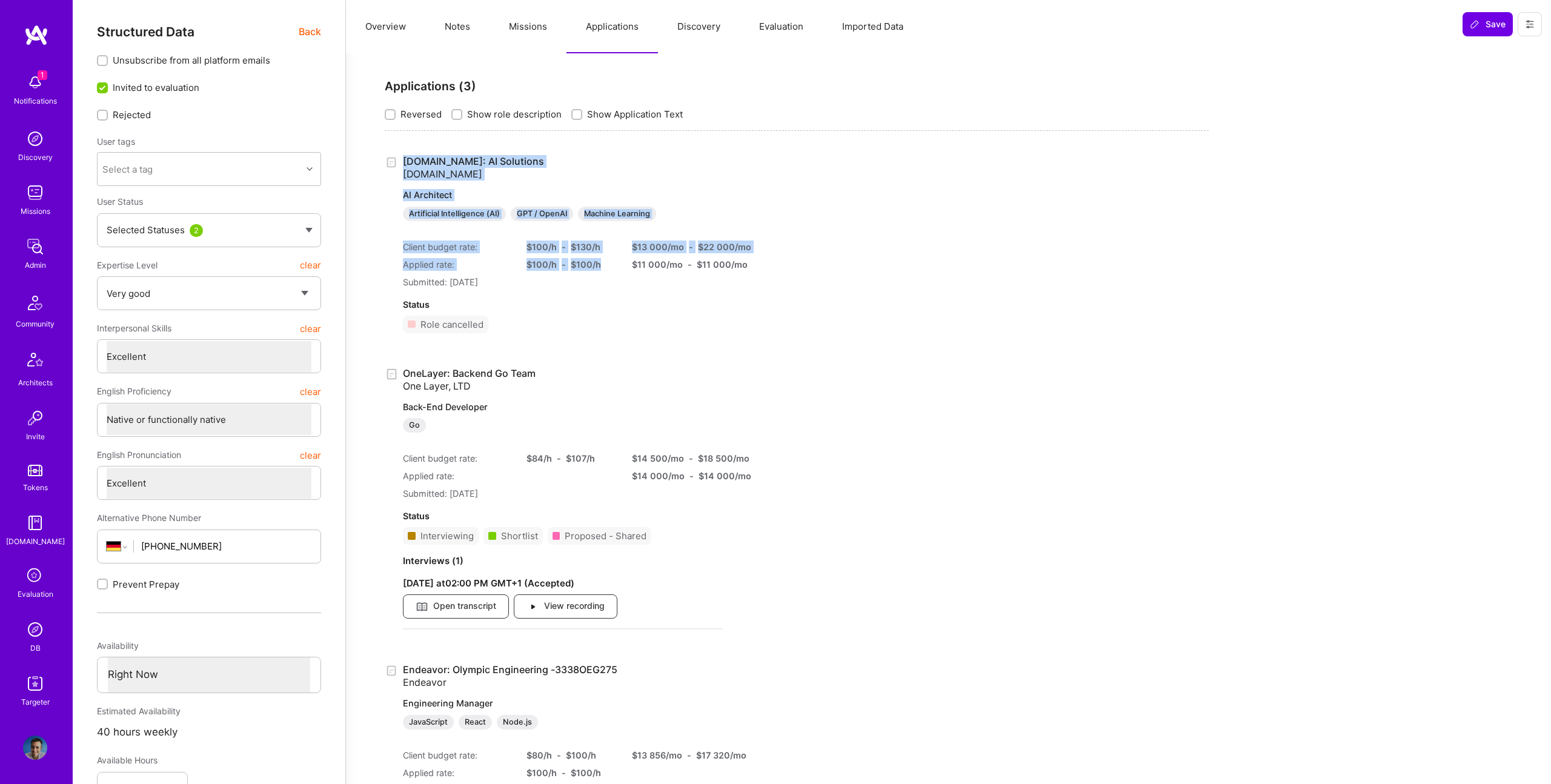
drag, startPoint x: 408, startPoint y: 152, endPoint x: 604, endPoint y: 268, distance: 227.8
click at [604, 268] on div "Applications ( 3 ) Reversed Show role description Show Application Text A.Team:…" at bounding box center [797, 470] width 873 height 805
click at [464, 155] on link "A.Team: AI Solutions A.Team AI Architect Artificial Intelligence (AI) GPT / Ope…" at bounding box center [562, 187] width 320 height 66
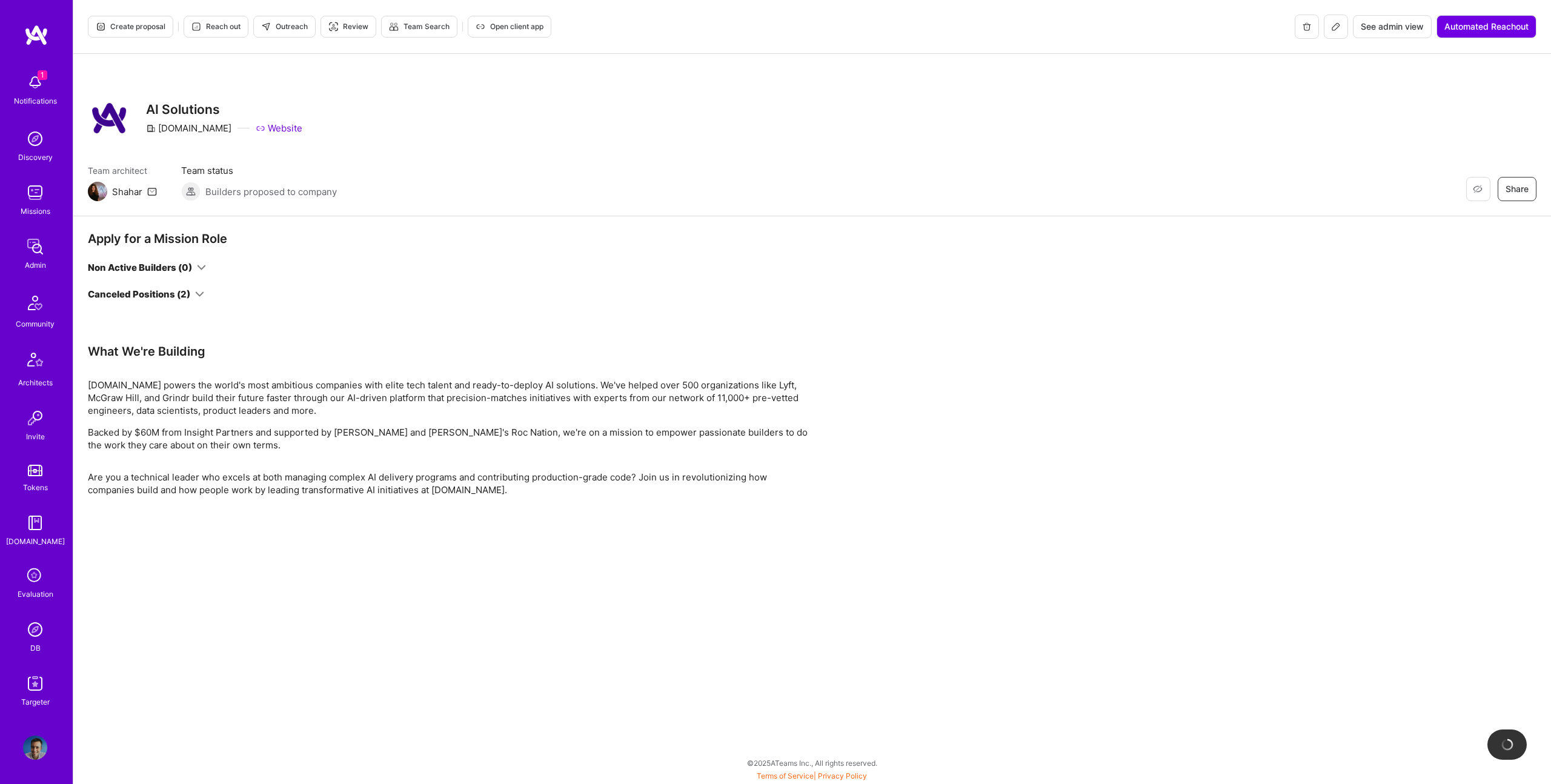
click at [202, 297] on icon at bounding box center [199, 294] width 9 height 9
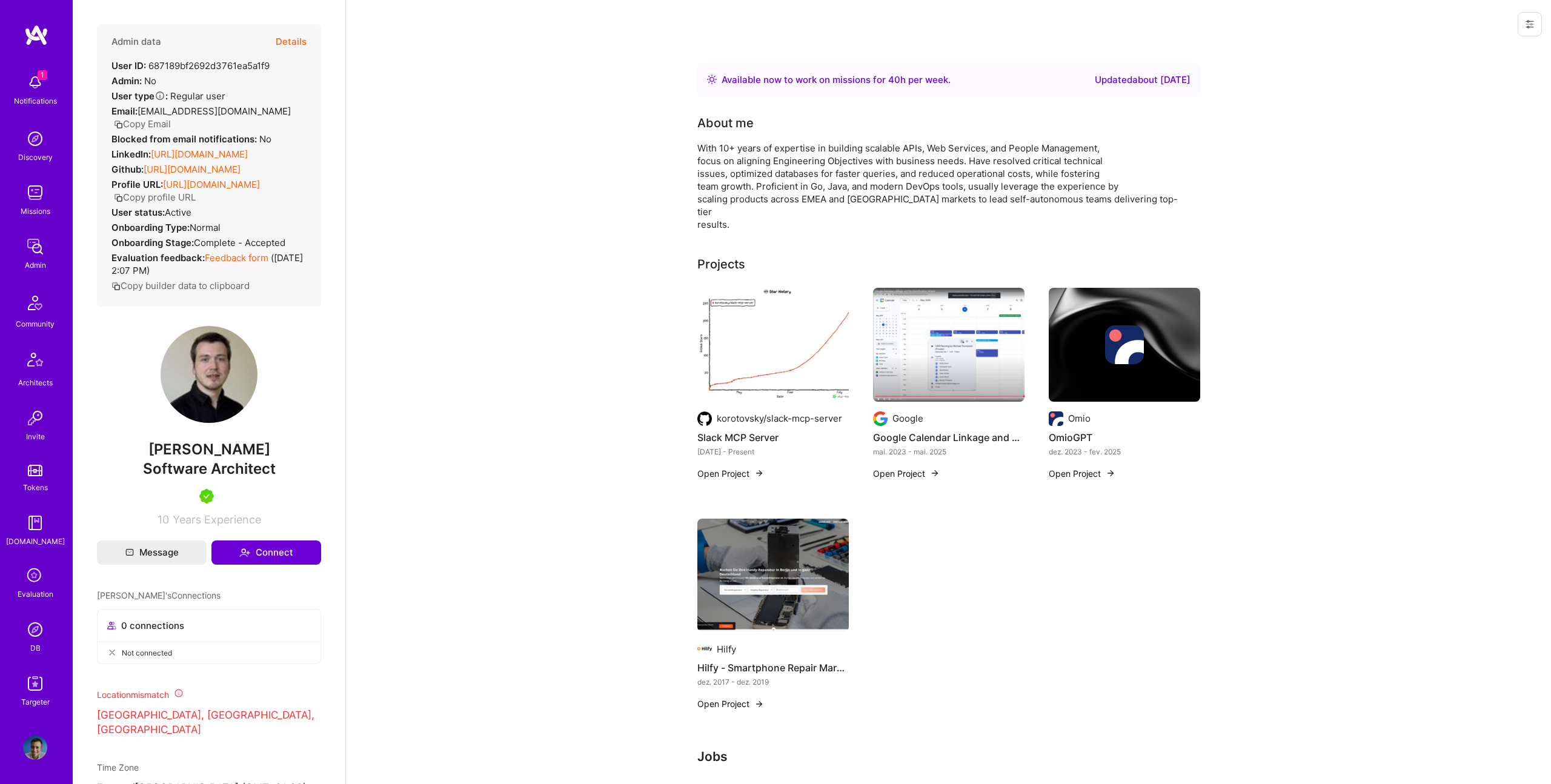
click at [742, 319] on img at bounding box center [772, 345] width 151 height 114
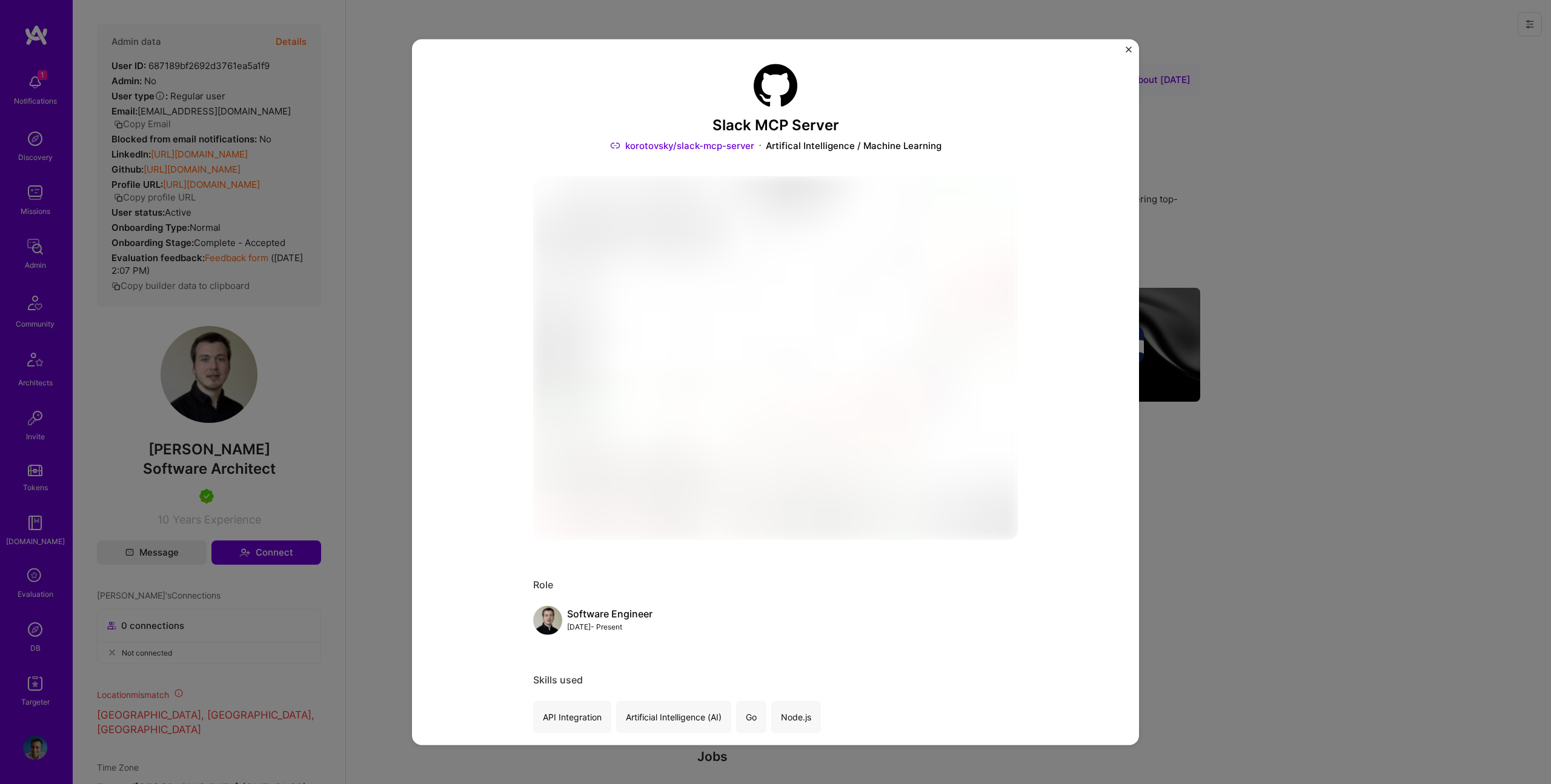
drag, startPoint x: 437, startPoint y: 323, endPoint x: 196, endPoint y: 326, distance: 241.0
click at [419, 323] on div "Slack MCP Server korotovsky/slack-mcp-server Artifical Intelligence / Machine L…" at bounding box center [775, 393] width 727 height 706
click at [197, 326] on div "Slack MCP Server korotovsky/slack-mcp-server Artifical Intelligence / Machine L…" at bounding box center [775, 392] width 1551 height 784
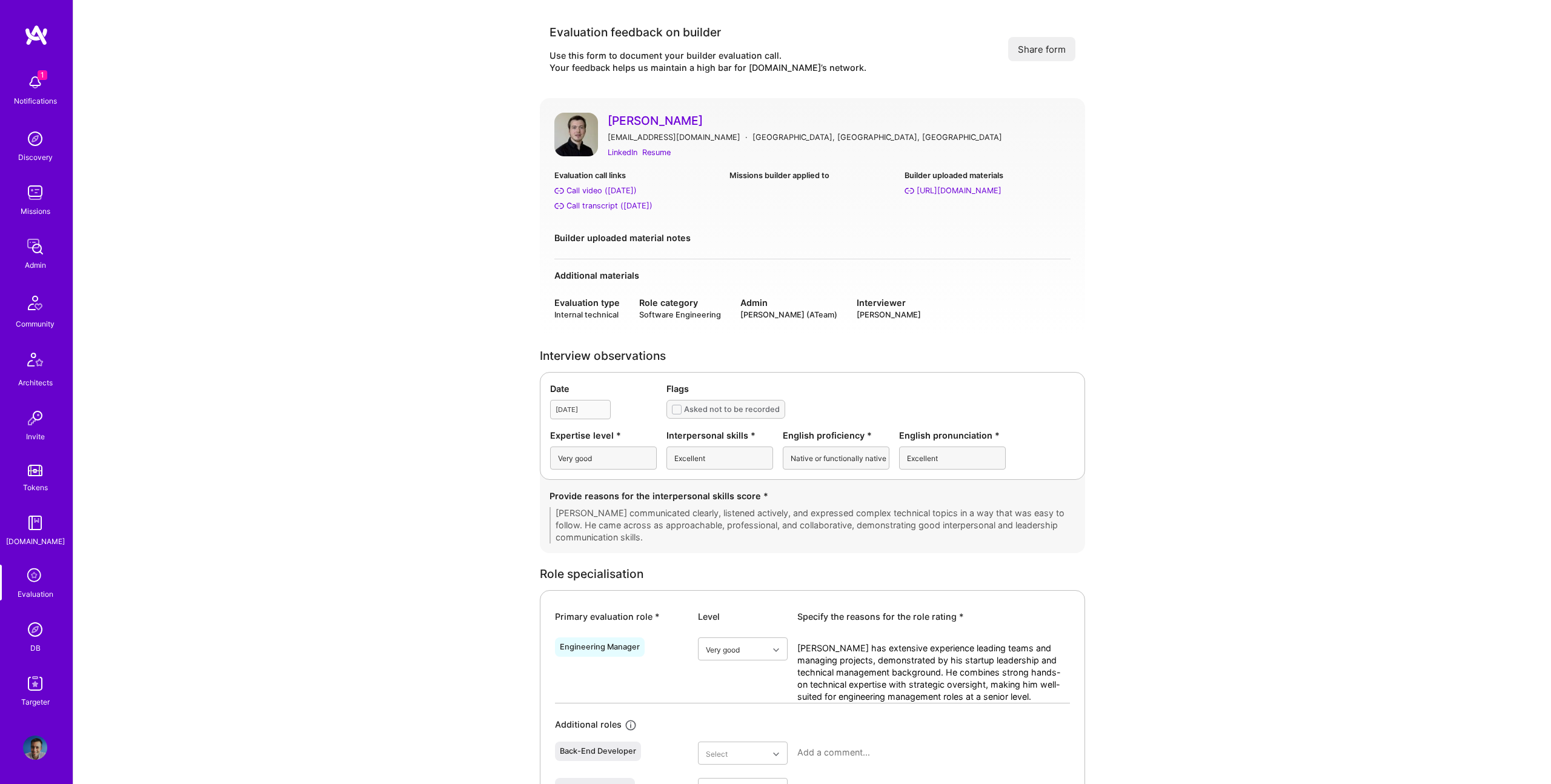
click at [638, 119] on link "[PERSON_NAME]" at bounding box center [838, 120] width 463 height 15
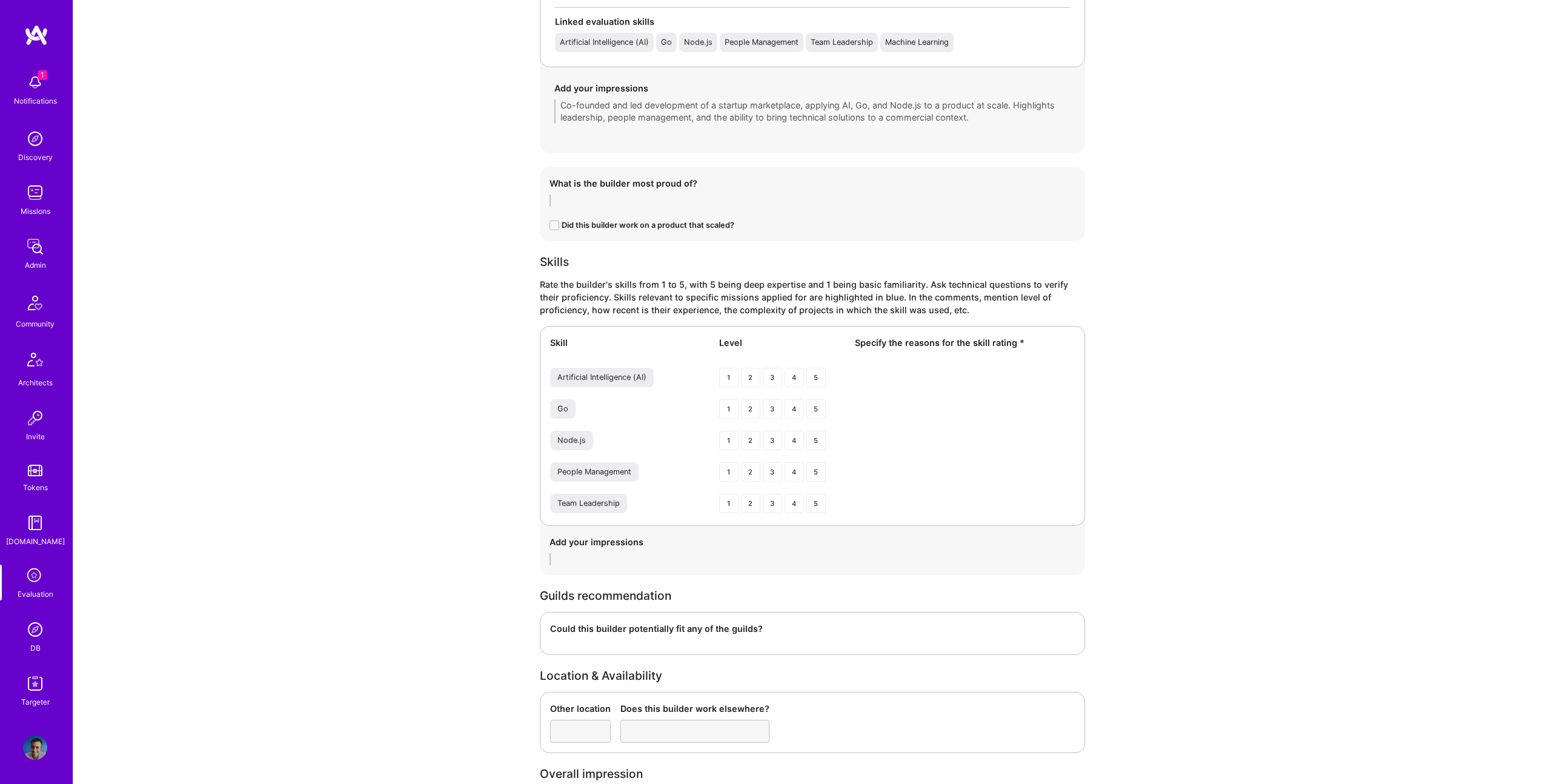
scroll to position [1762, 0]
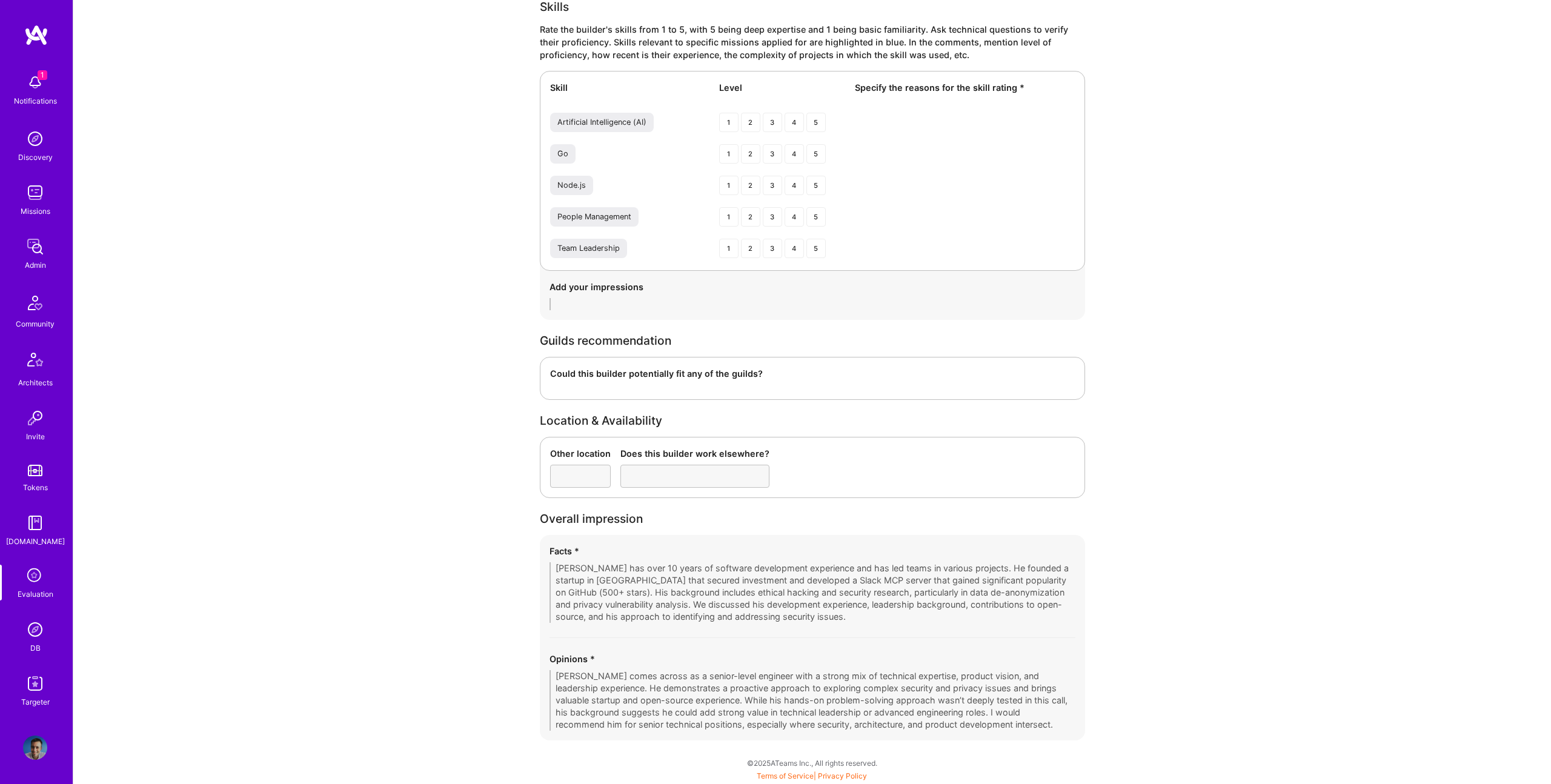
click at [1020, 597] on div "Facts * Dmitrii has over 10 years of software development experience and has le…" at bounding box center [812, 637] width 545 height 206
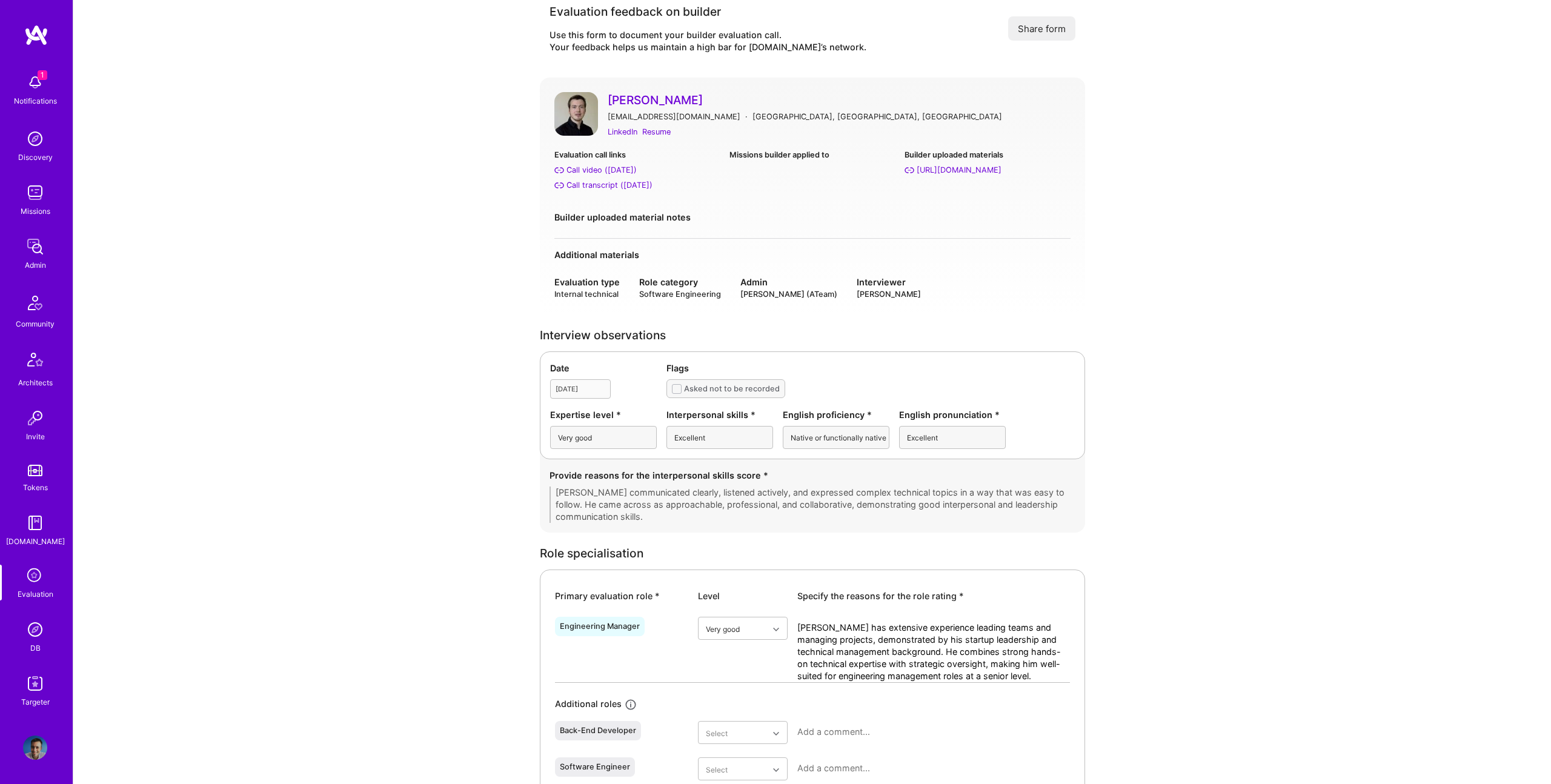
scroll to position [17, 0]
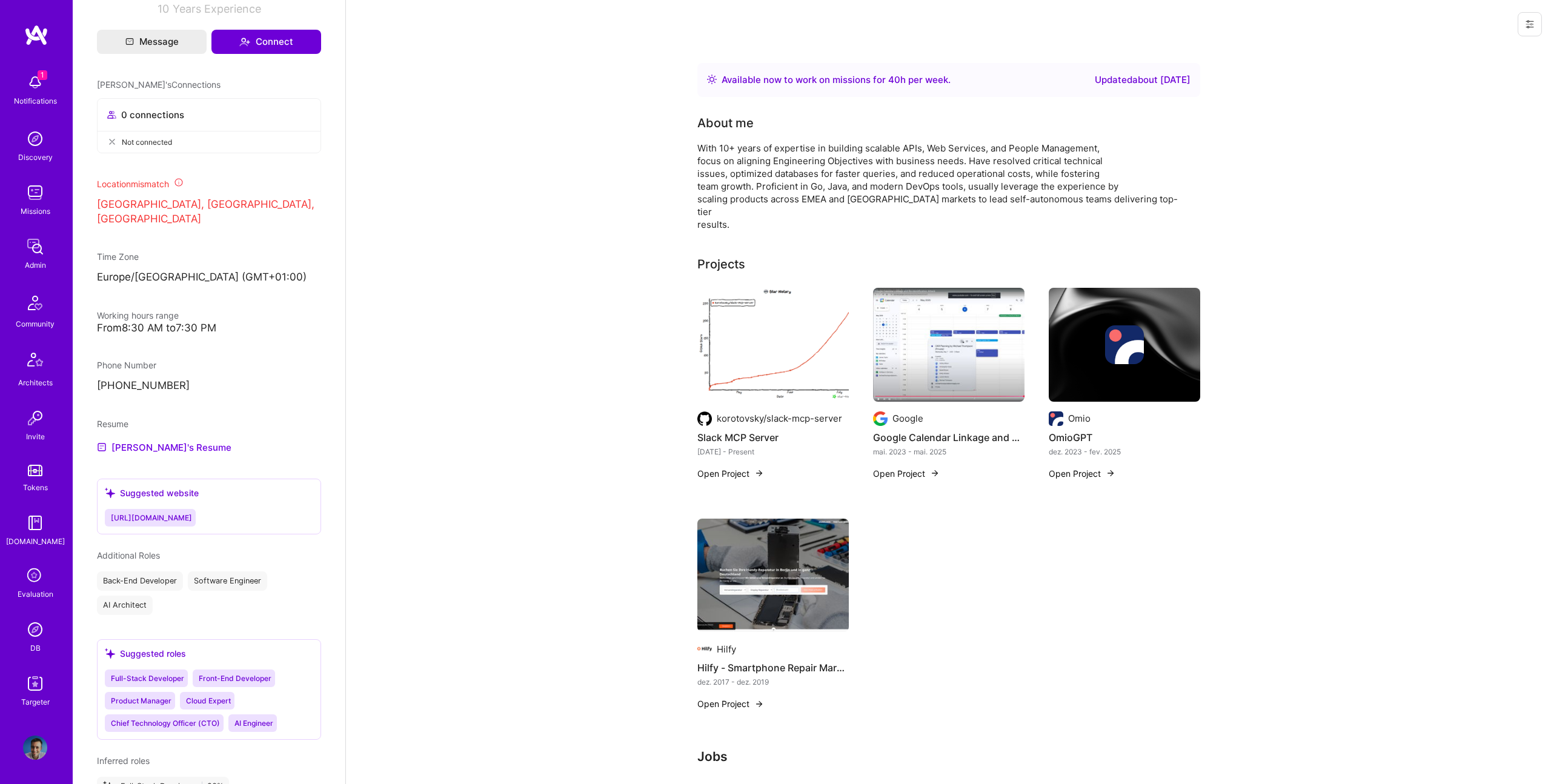
scroll to position [518, 0]
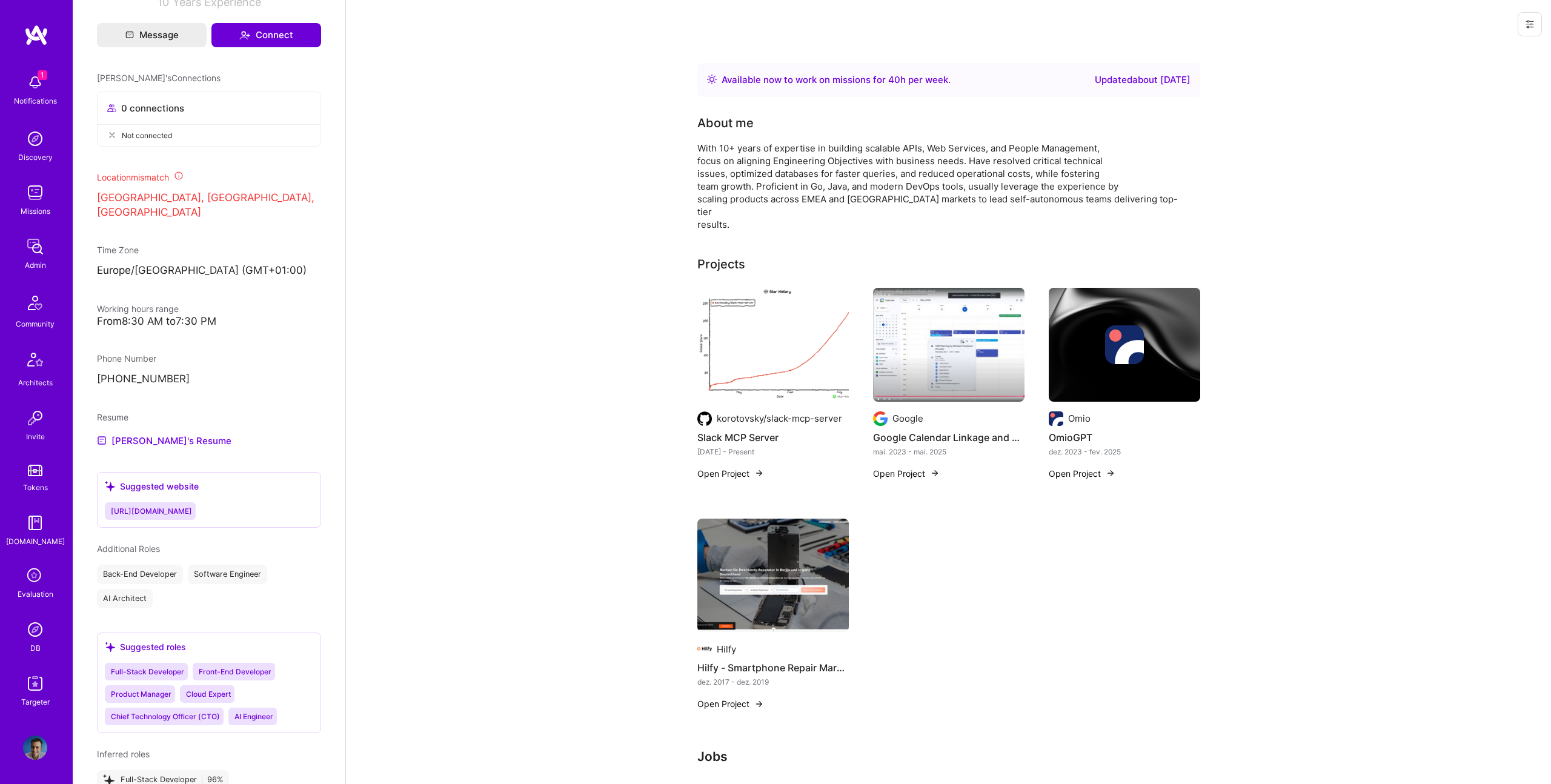
click at [157, 416] on div "Resume [PERSON_NAME]'s Resume" at bounding box center [209, 429] width 225 height 37
click at [158, 434] on link "[PERSON_NAME]'s Resume" at bounding box center [164, 441] width 135 height 14
